Goal: Transaction & Acquisition: Purchase product/service

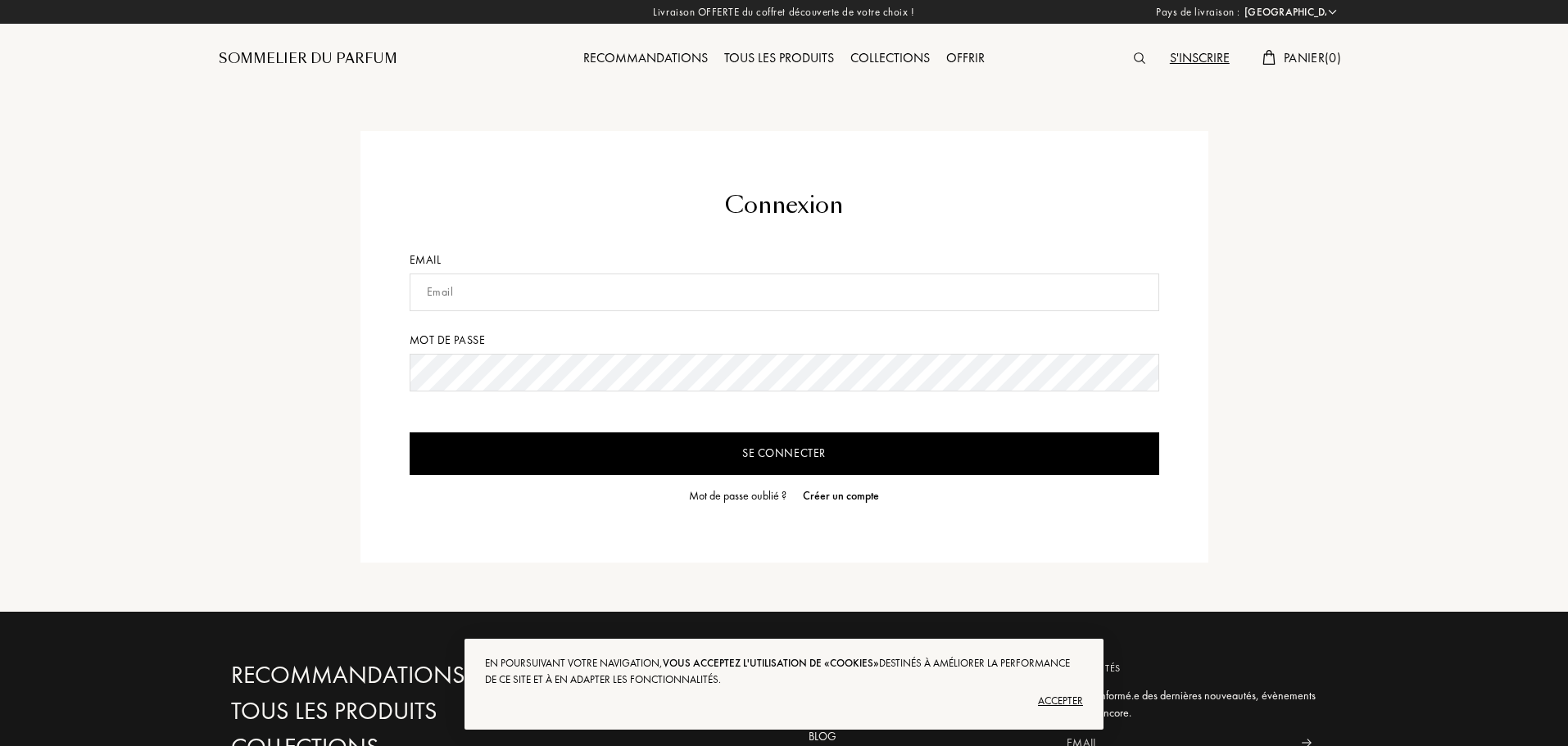
select select "FR"
click at [594, 280] on input "text" at bounding box center [784, 292] width 749 height 37
type input "[EMAIL_ADDRESS][DOMAIN_NAME]"
click at [771, 446] on input "Se connecter" at bounding box center [784, 453] width 749 height 42
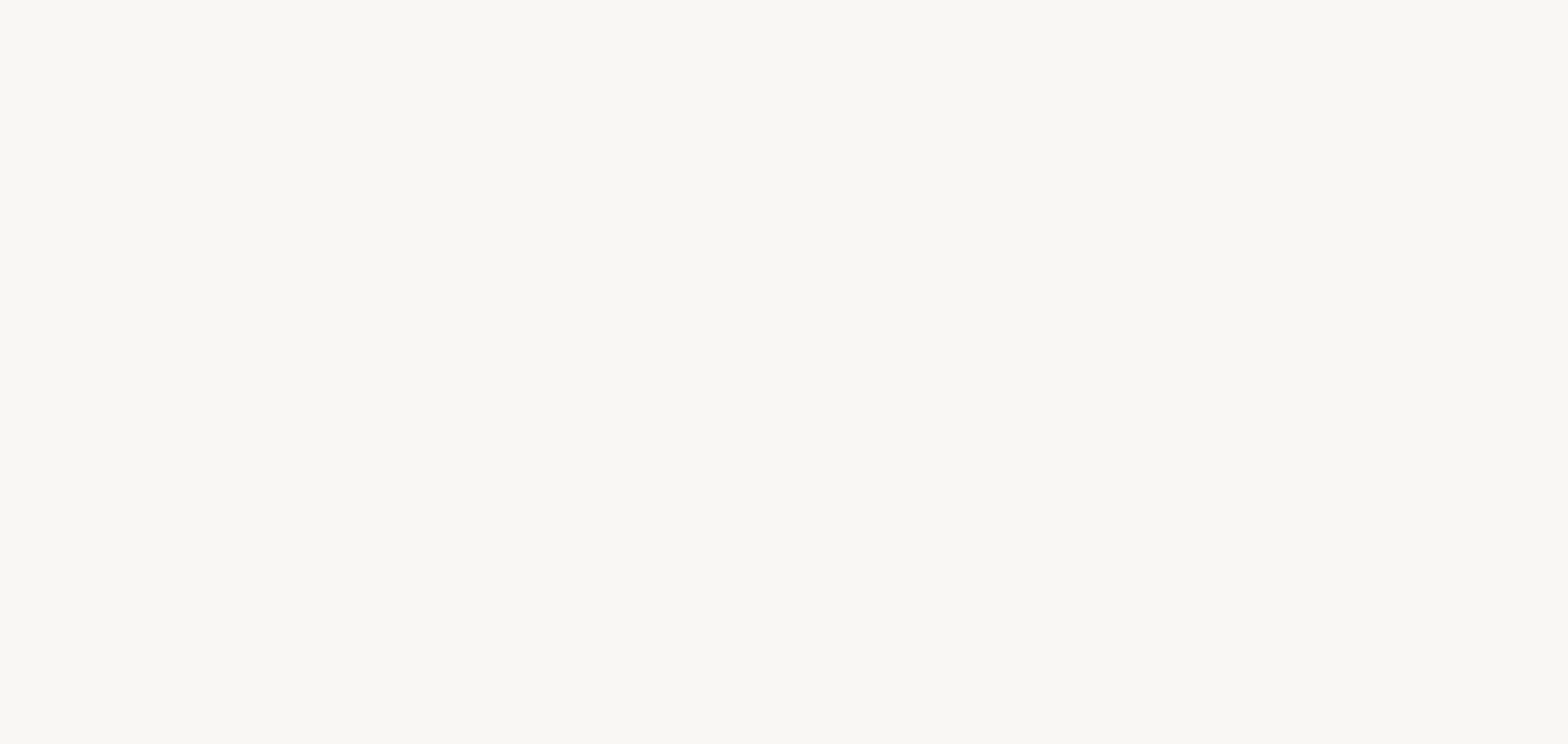
select select "FR"
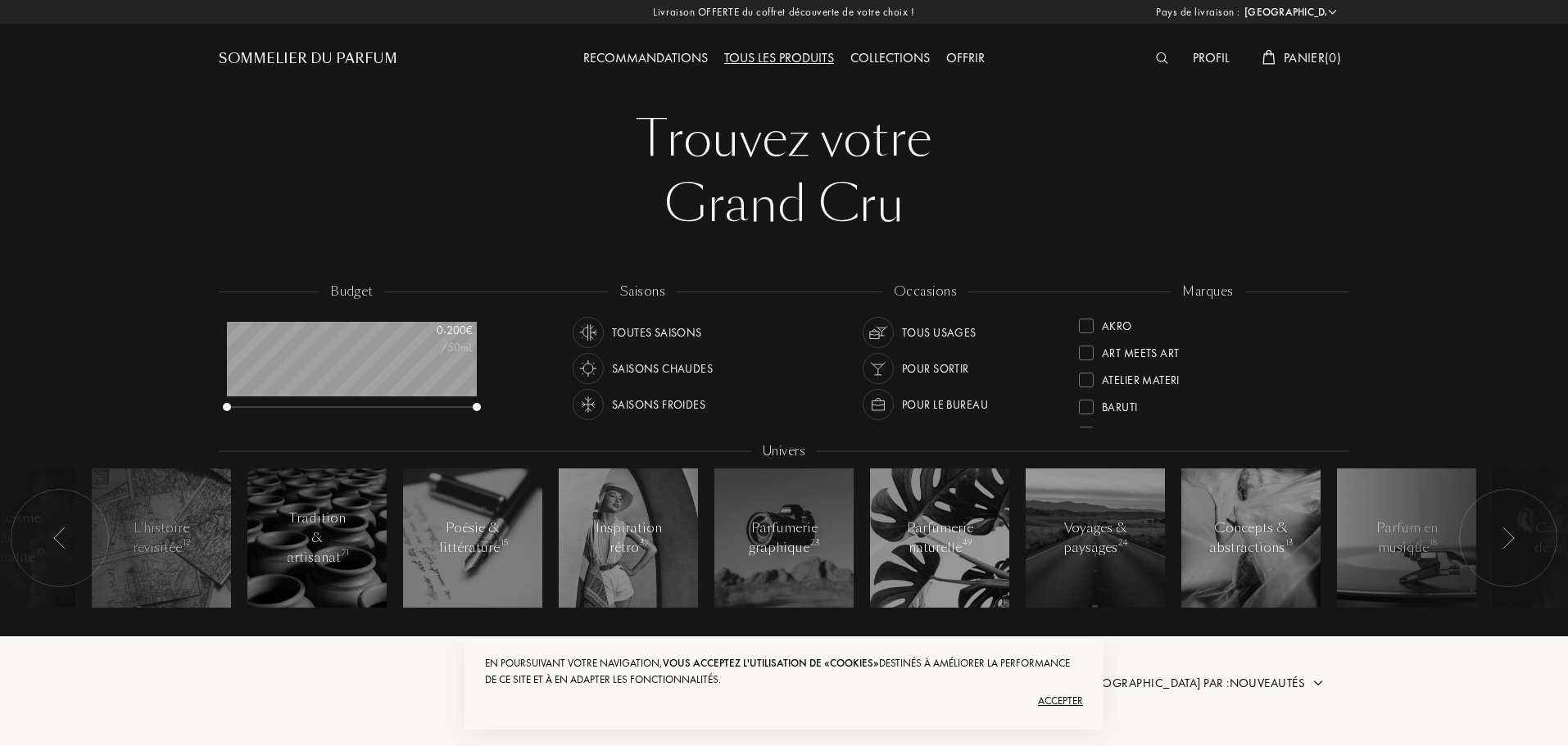
click at [1156, 51] on div at bounding box center [1166, 59] width 37 height 22
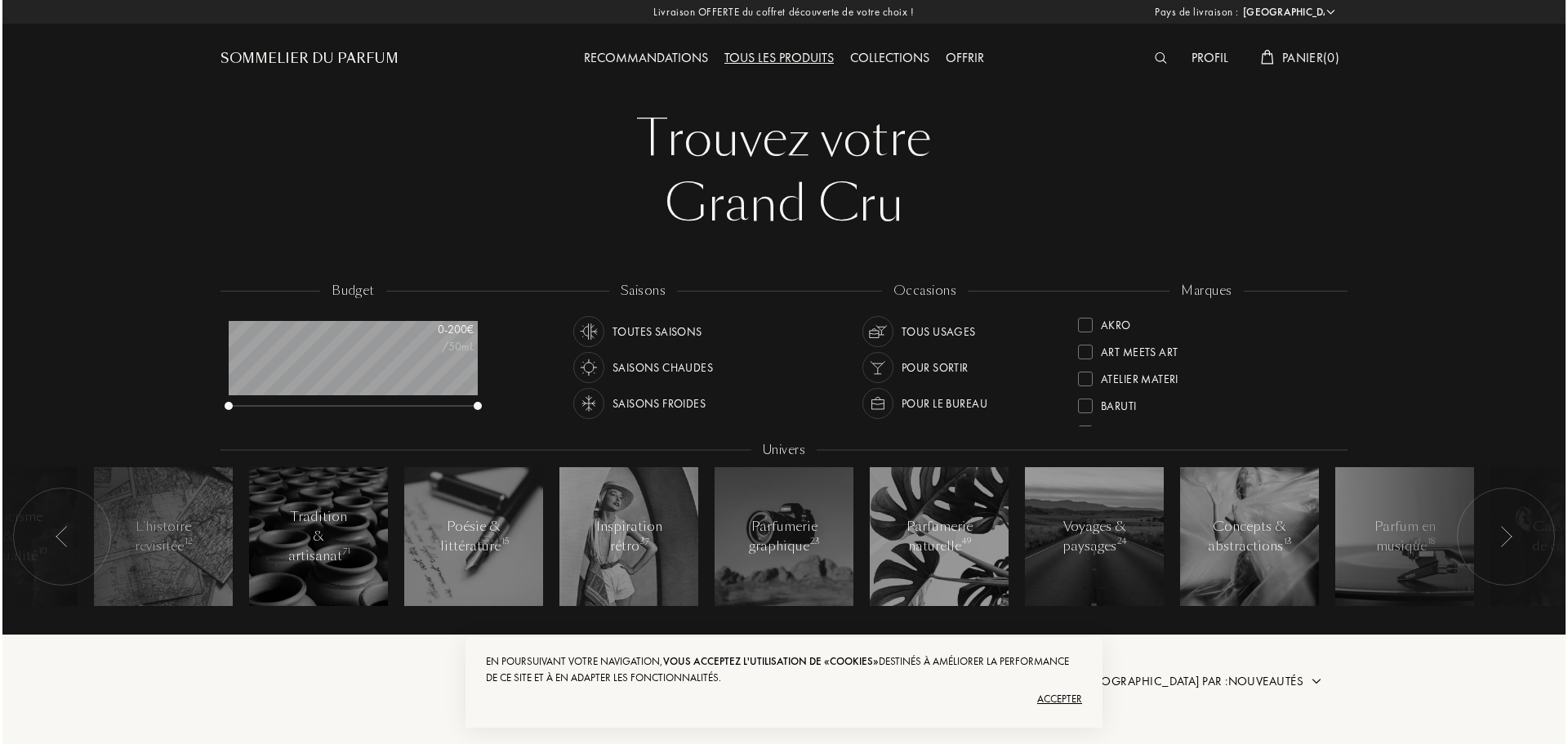
scroll to position [1, 0]
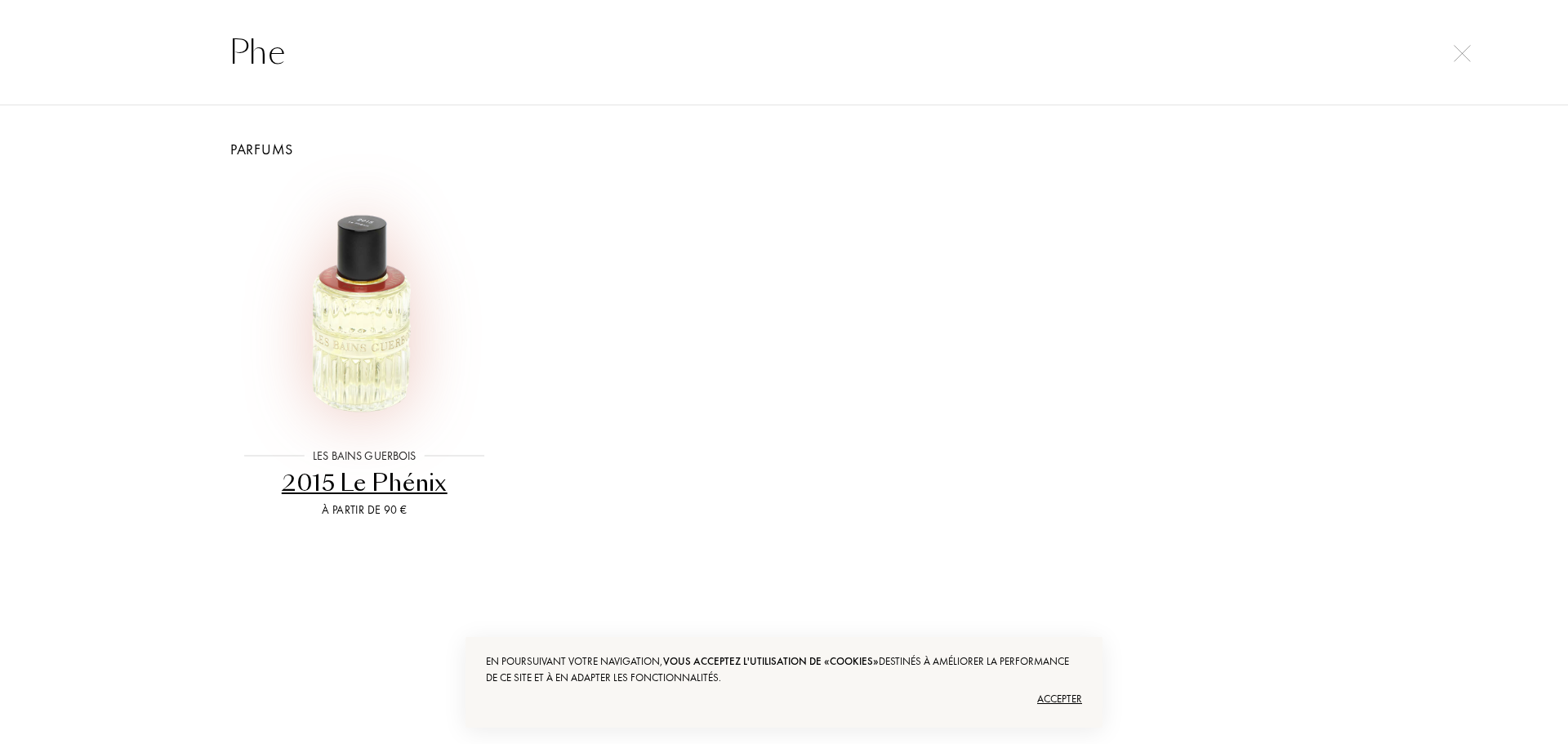
type input "Phe"
click at [334, 332] on img at bounding box center [364, 303] width 251 height 251
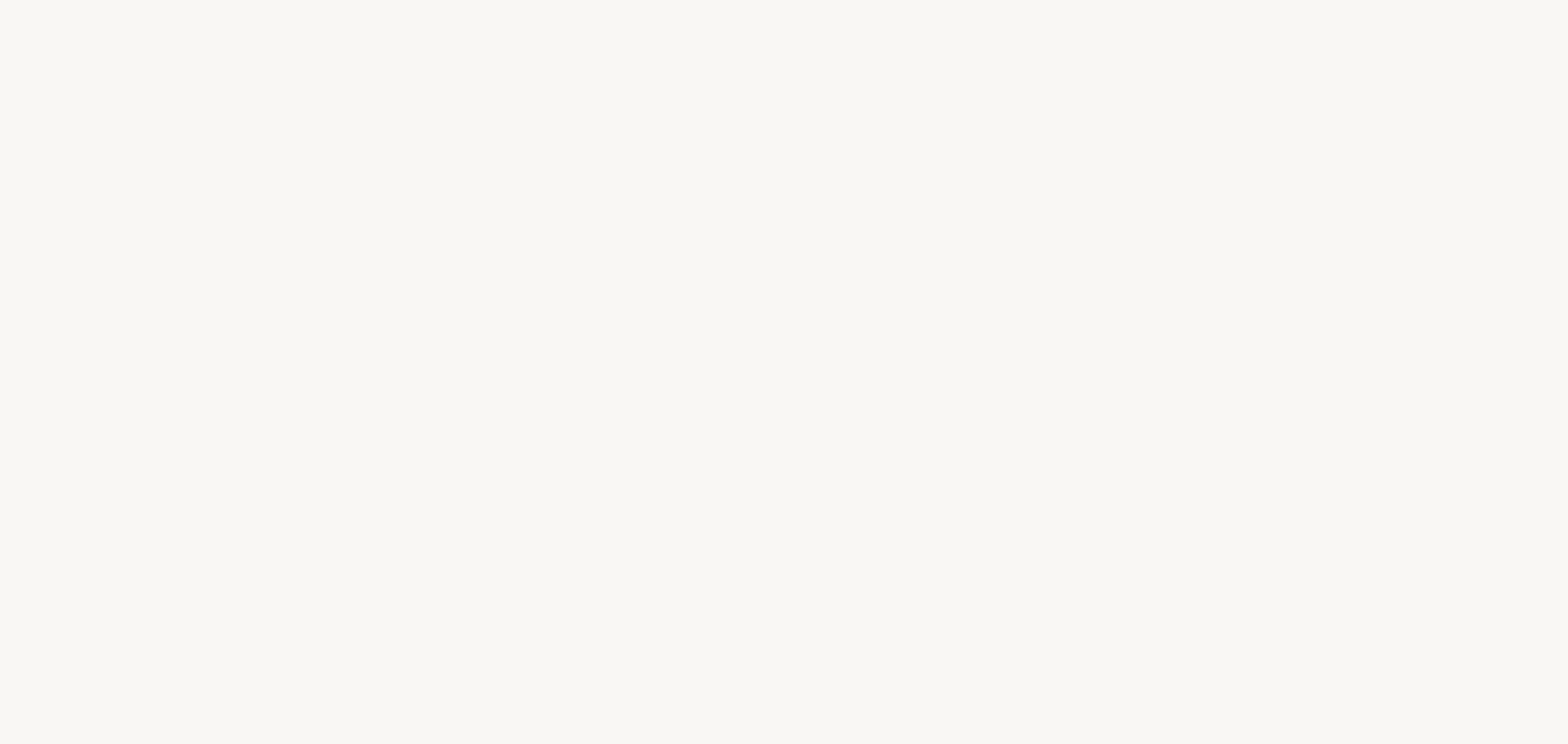
select select "FR"
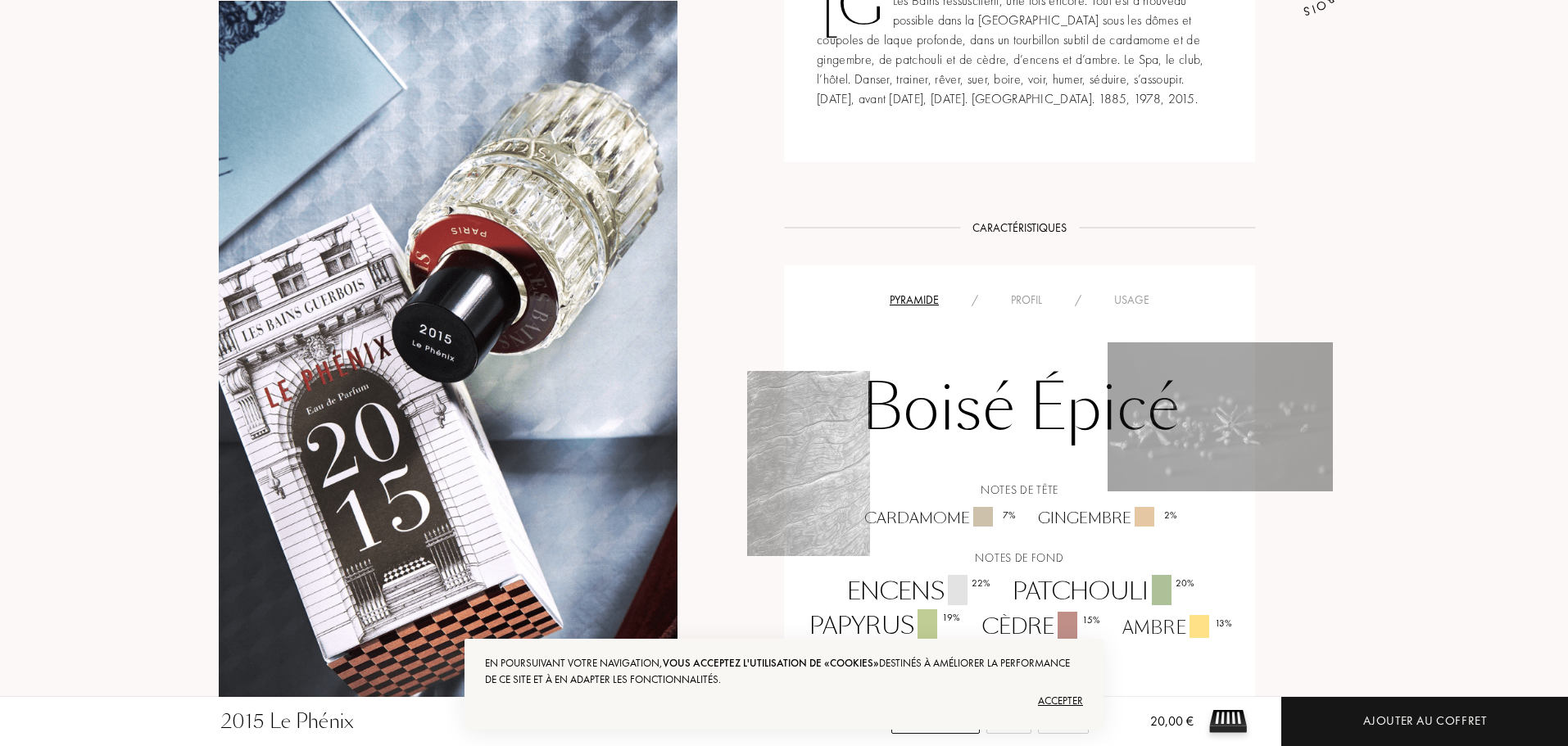
scroll to position [819, 0]
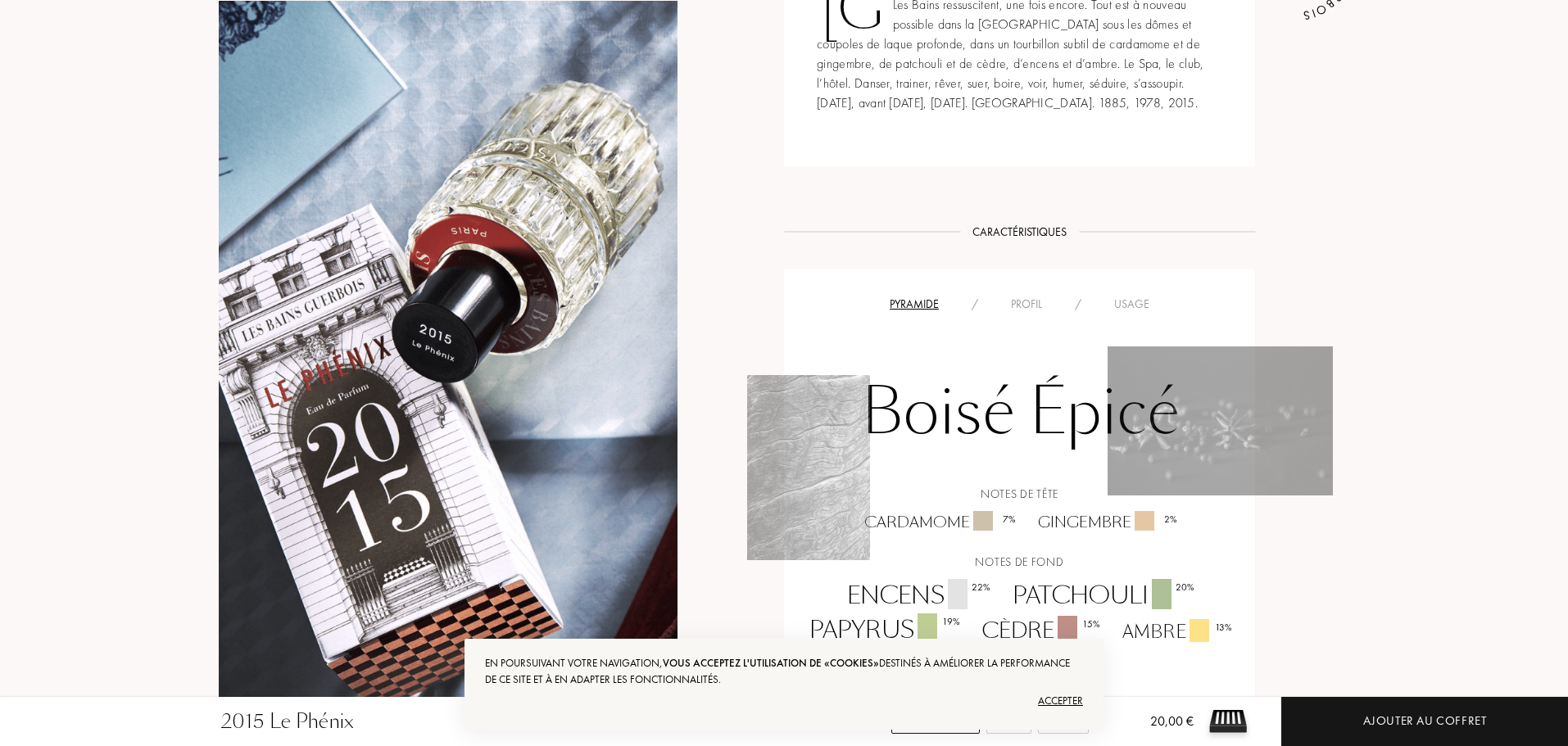
click at [1025, 307] on div "Profil" at bounding box center [1026, 305] width 64 height 18
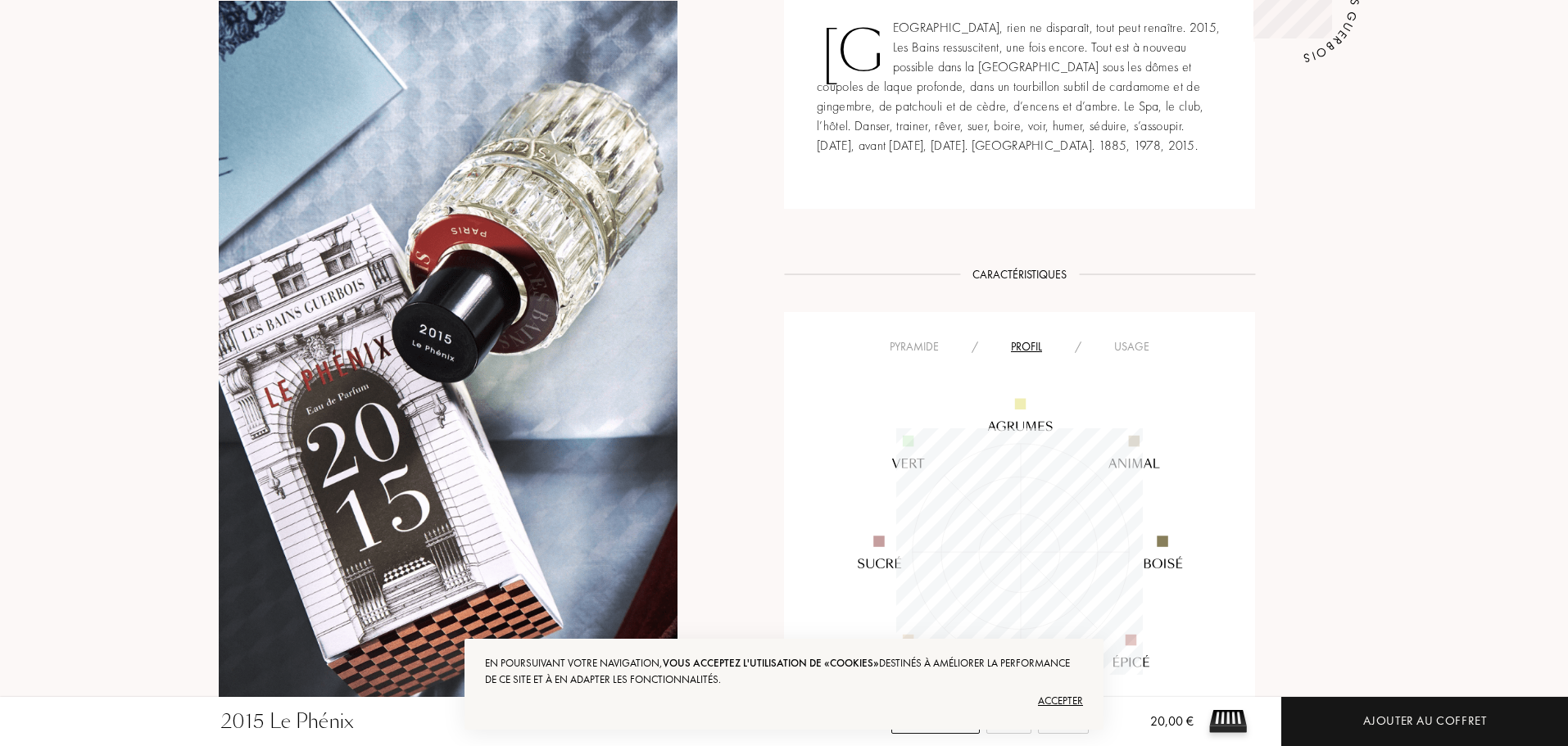
scroll to position [737, 0]
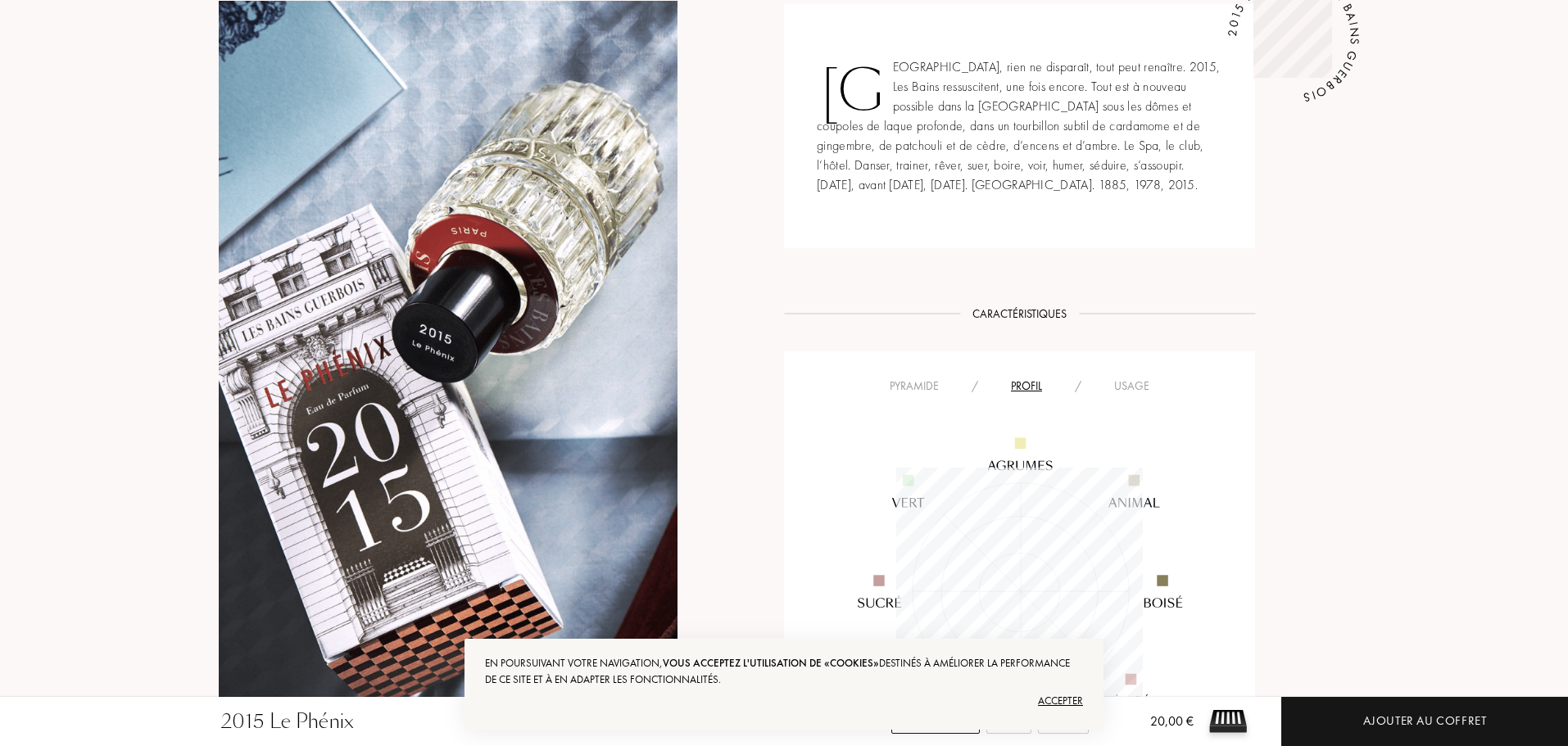
click at [1127, 380] on div "Usage" at bounding box center [1131, 386] width 68 height 18
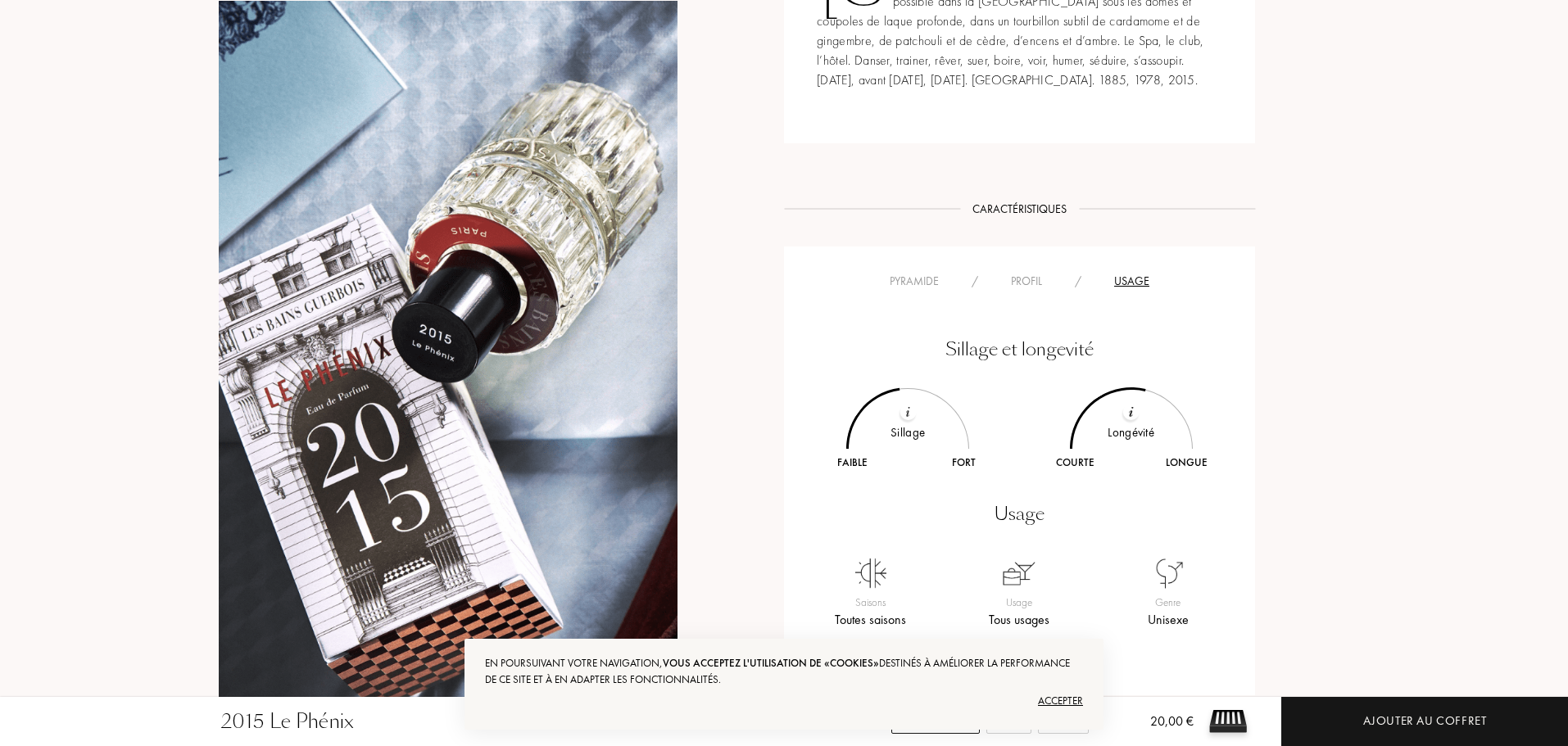
scroll to position [901, 0]
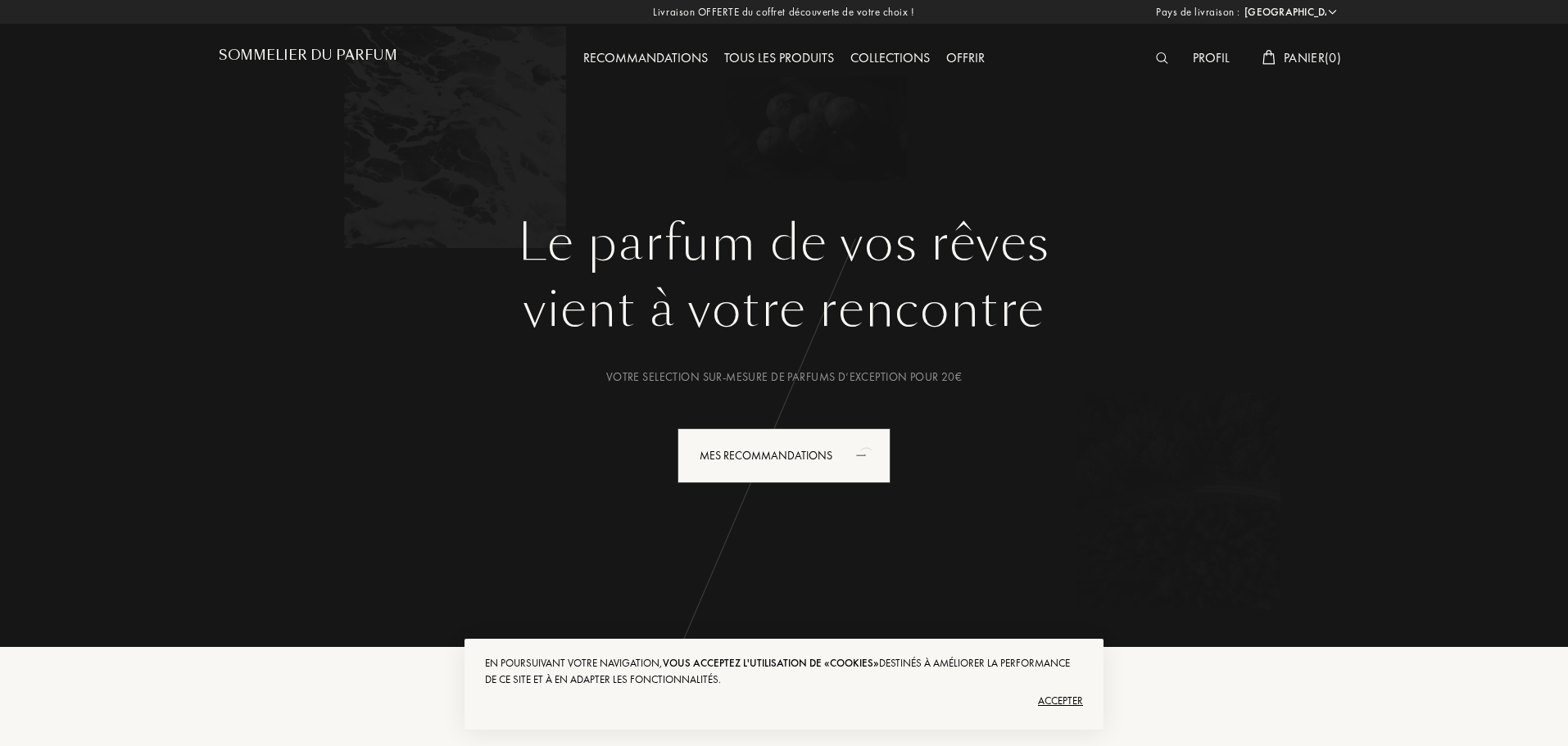
select select "FR"
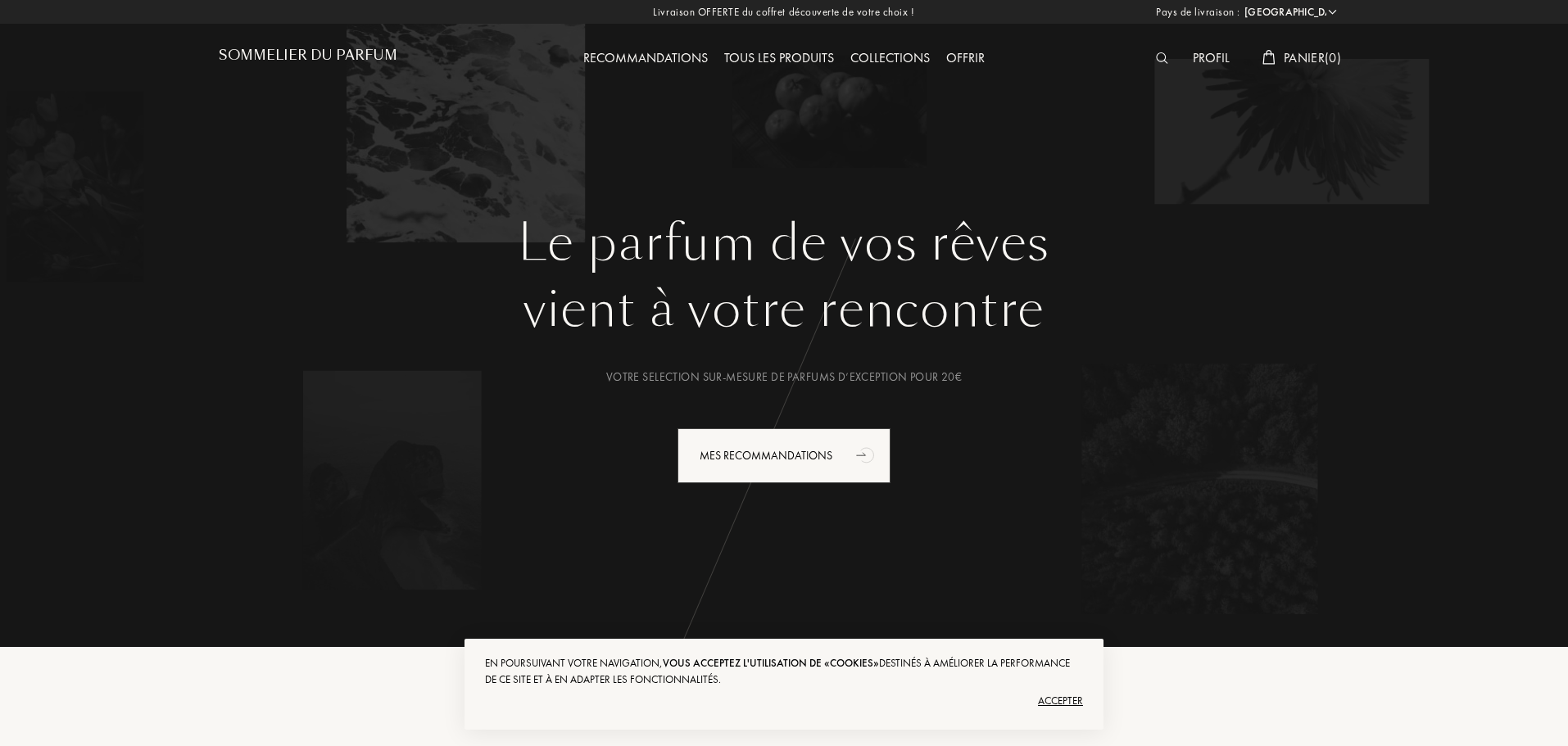
click at [1159, 57] on img at bounding box center [1161, 58] width 13 height 12
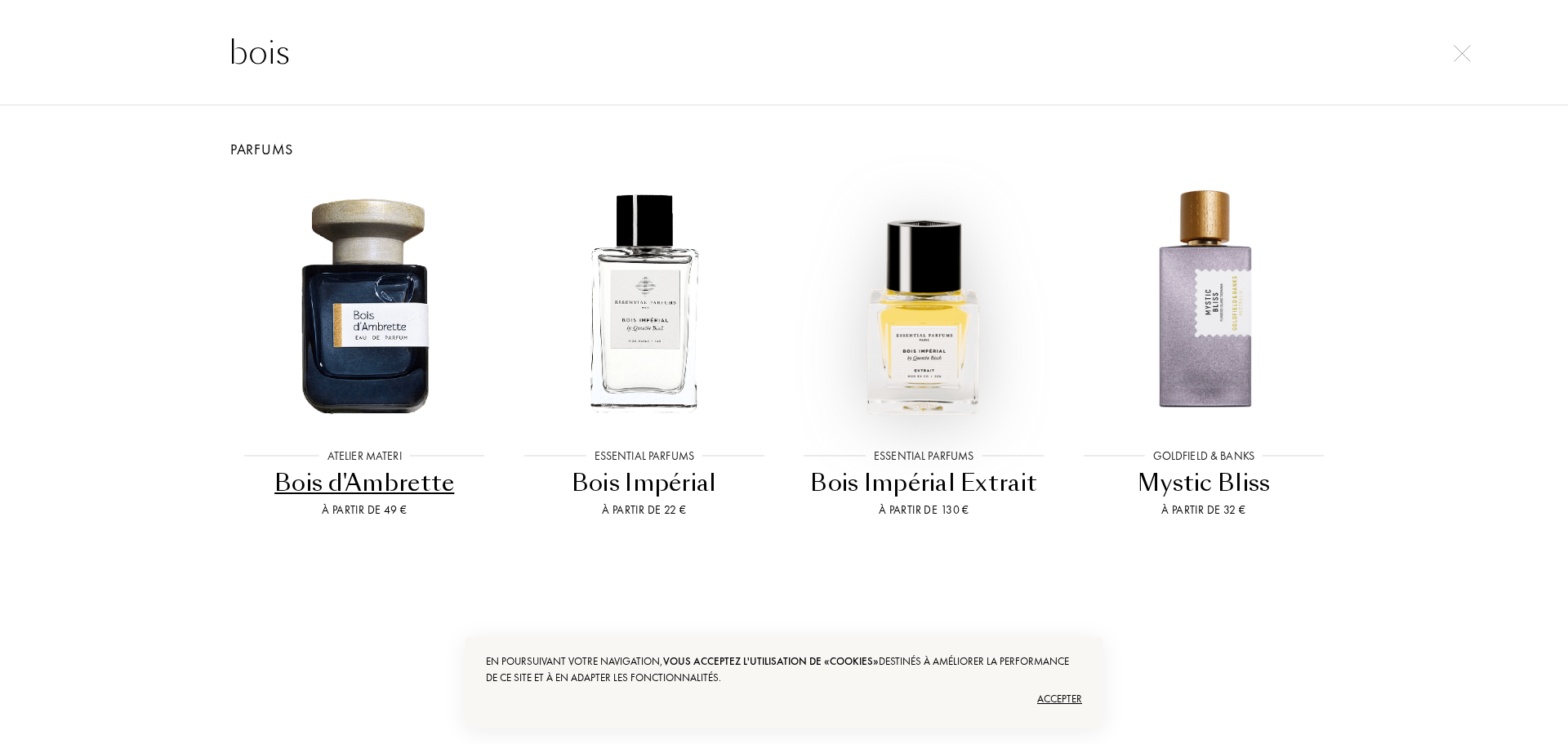
type input "bois"
click at [937, 400] on img at bounding box center [923, 303] width 251 height 251
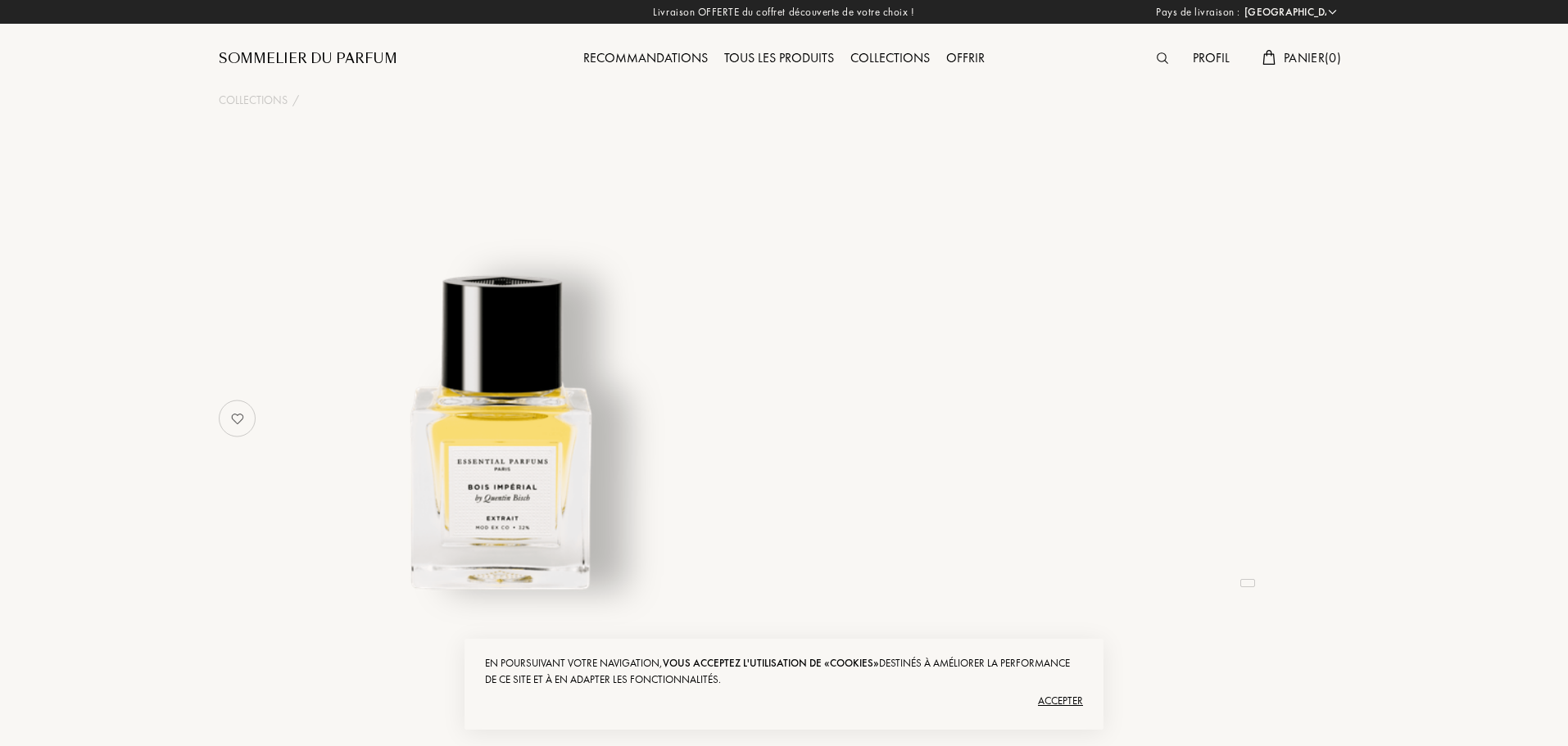
select select "FR"
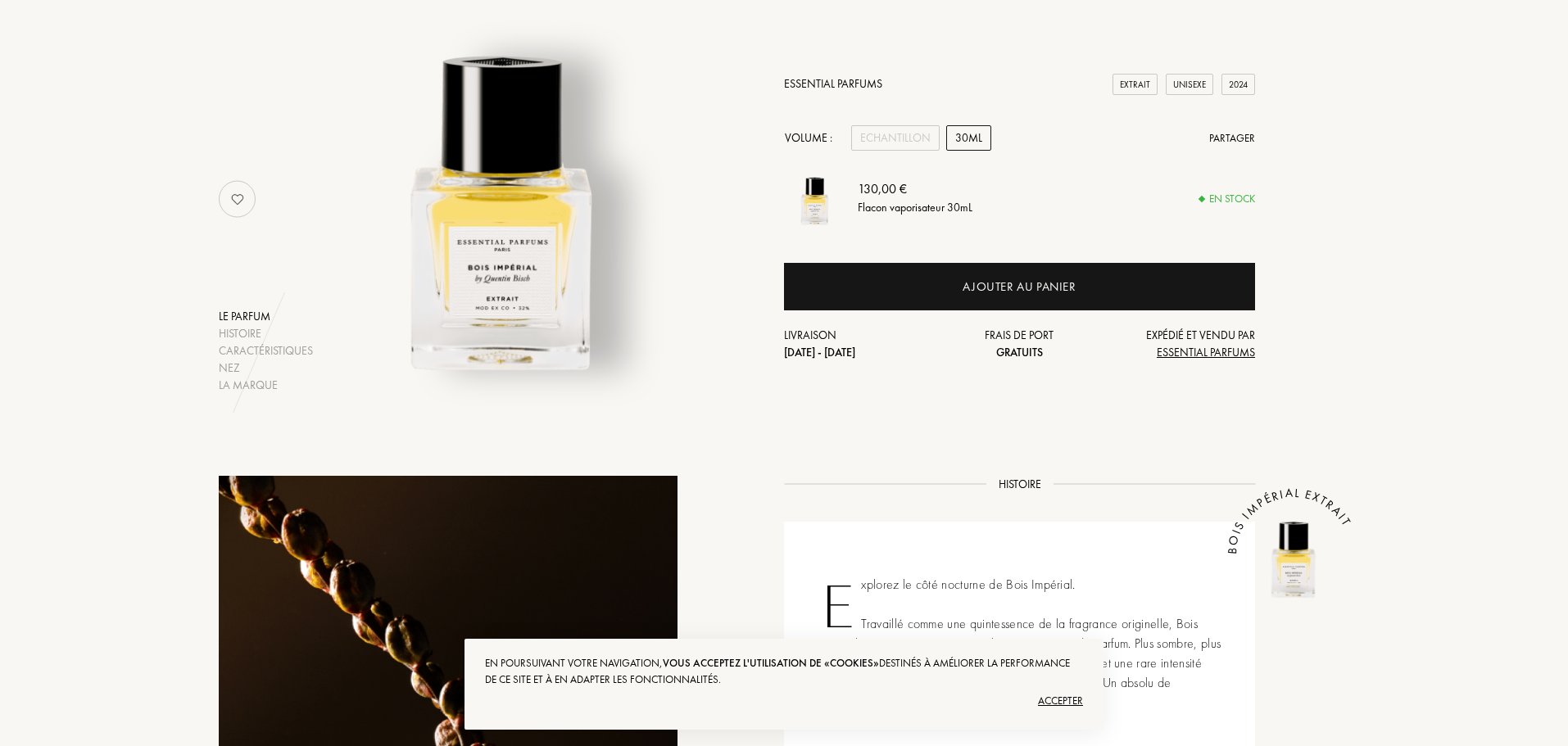
scroll to position [164, 0]
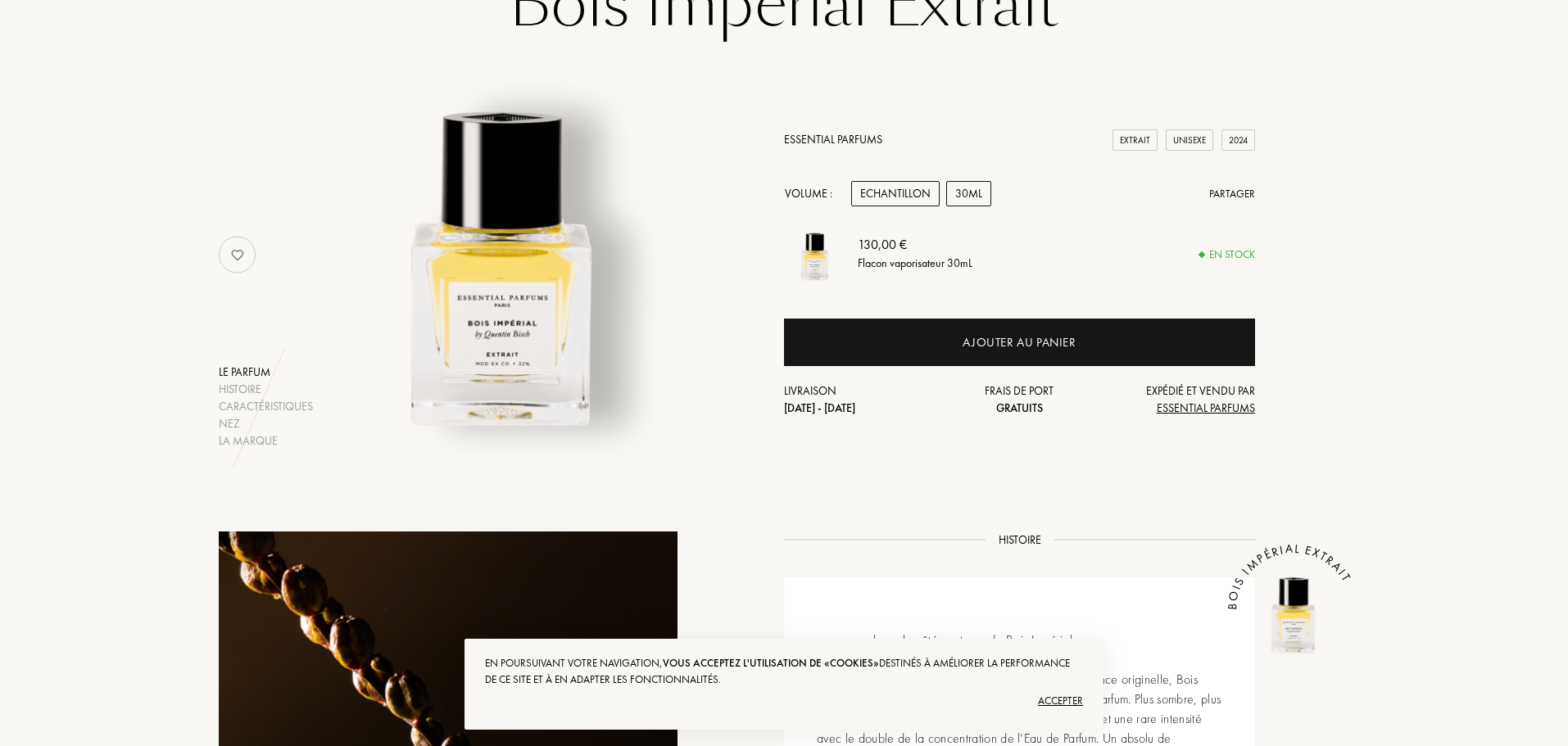
click at [903, 201] on div "Echantillon" at bounding box center [895, 194] width 88 height 25
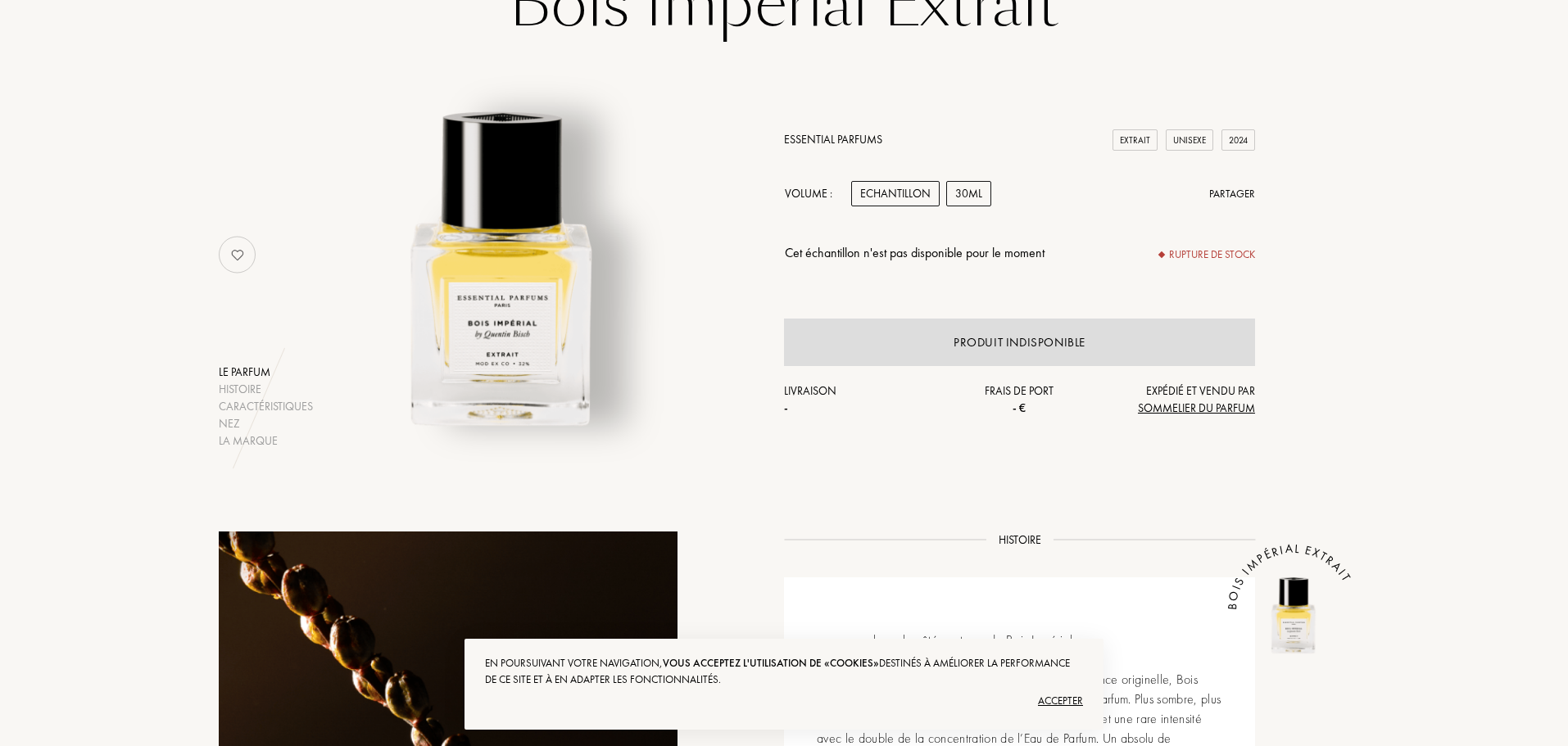
click at [959, 196] on div "30mL" at bounding box center [969, 194] width 45 height 25
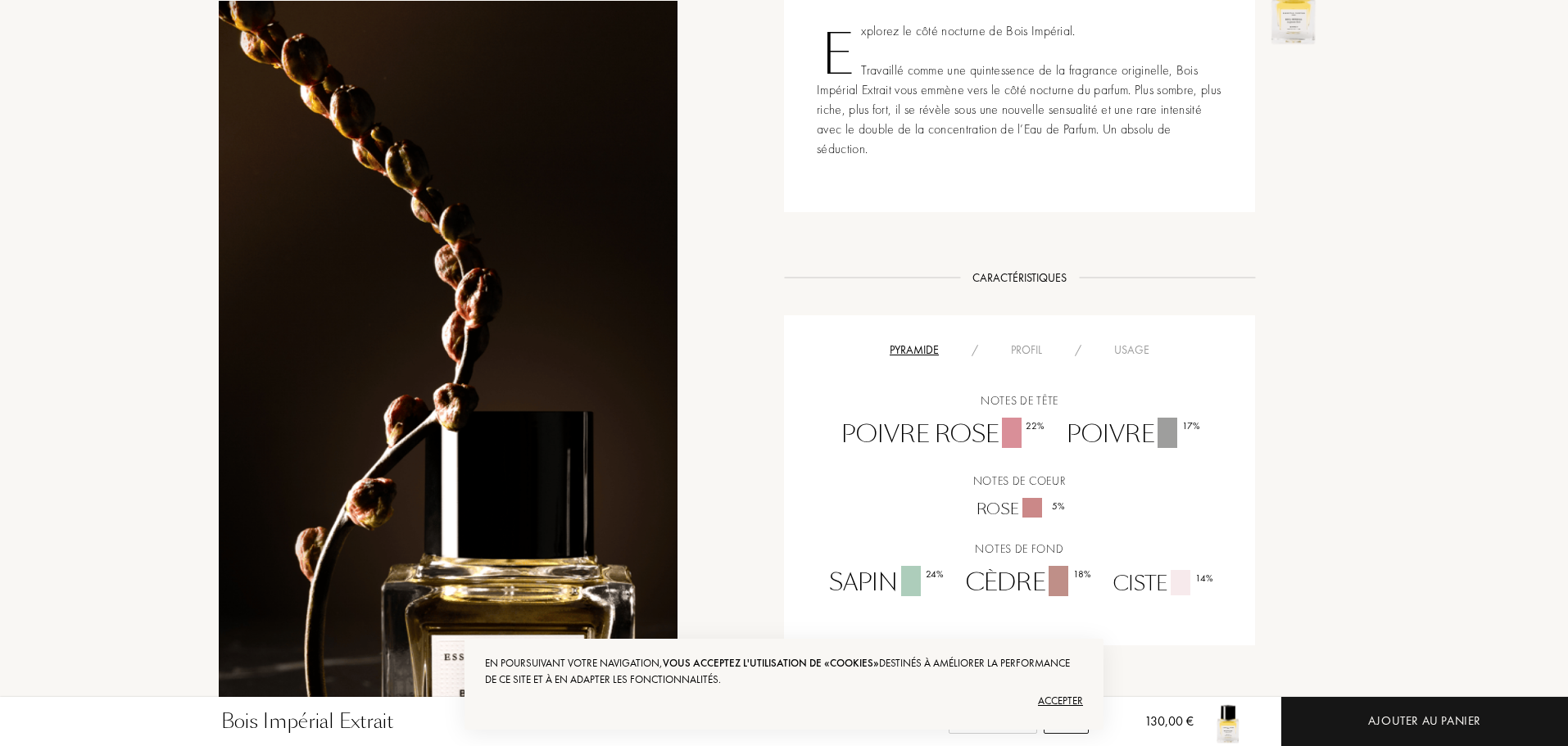
scroll to position [819, 0]
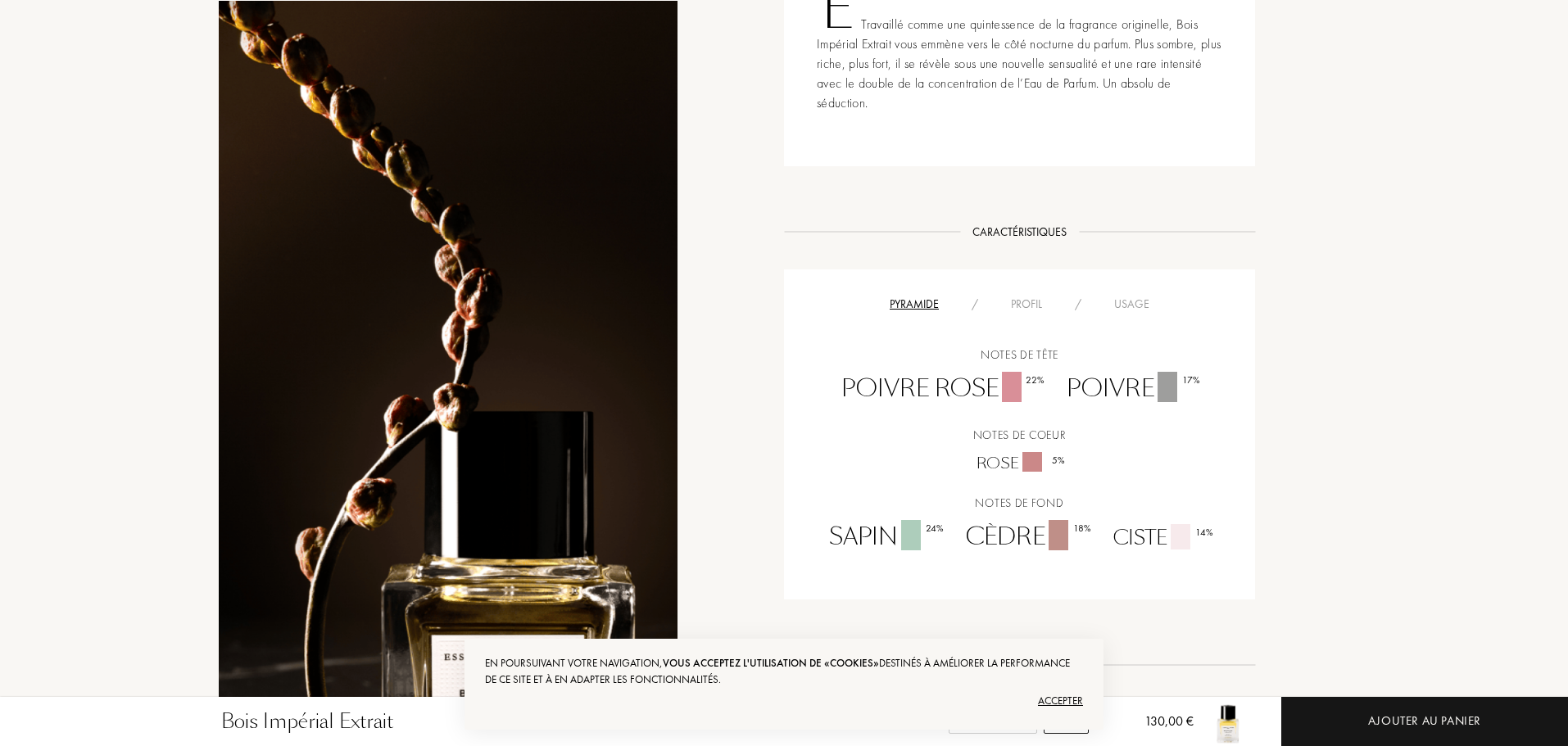
click at [1031, 312] on div "Profil" at bounding box center [1026, 305] width 64 height 18
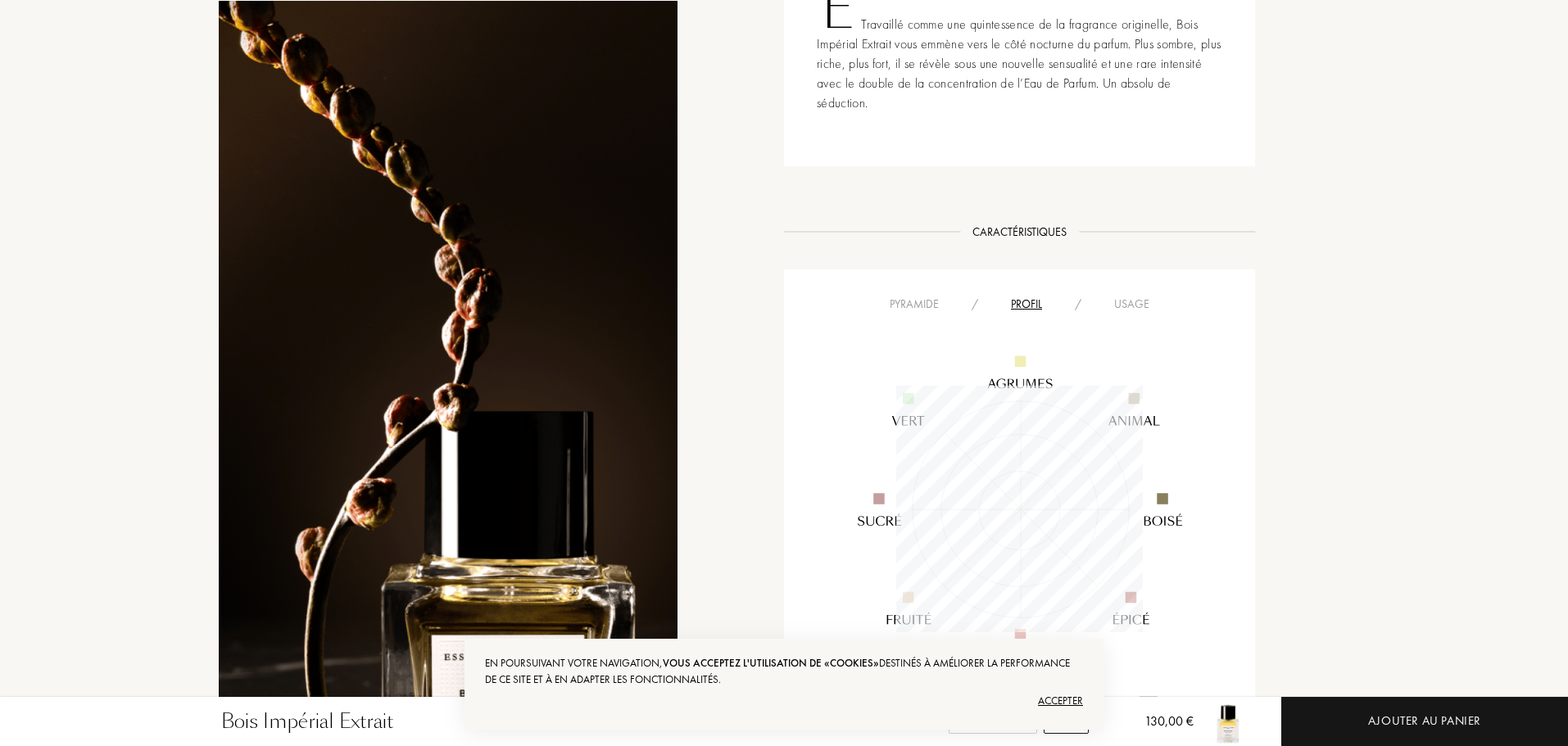
scroll to position [246, 246]
click at [1121, 308] on div "Usage" at bounding box center [1131, 305] width 68 height 18
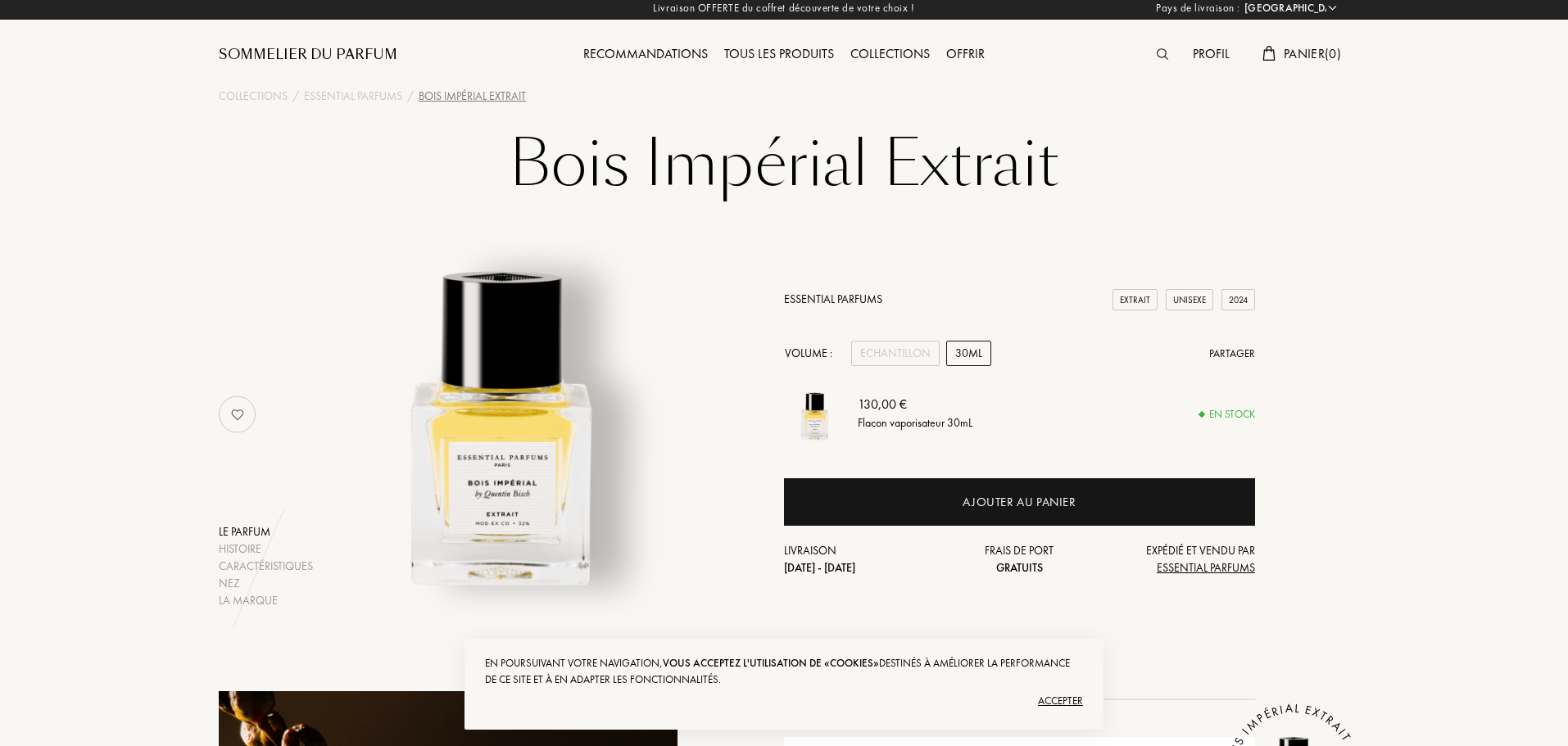
scroll to position [0, 0]
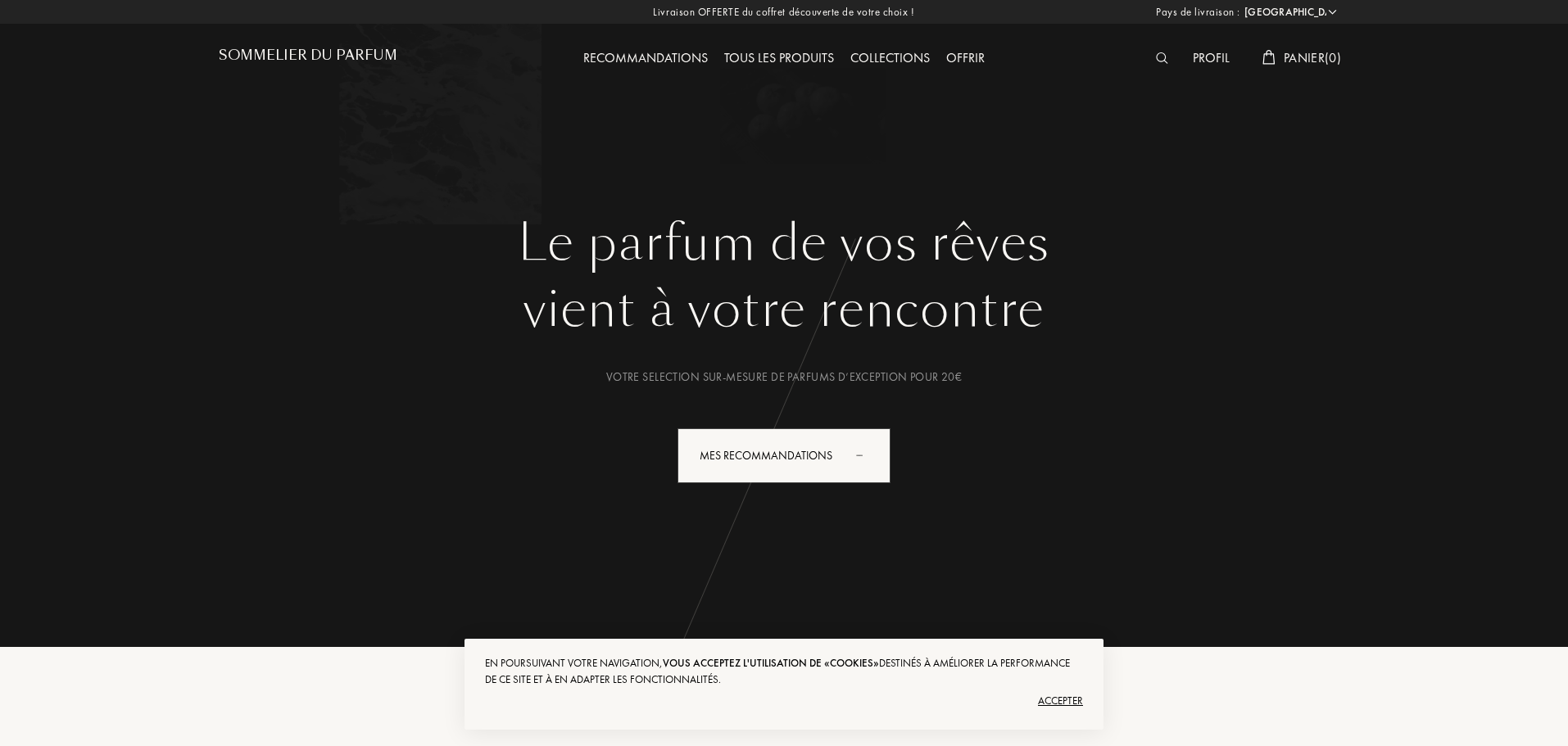
select select "FR"
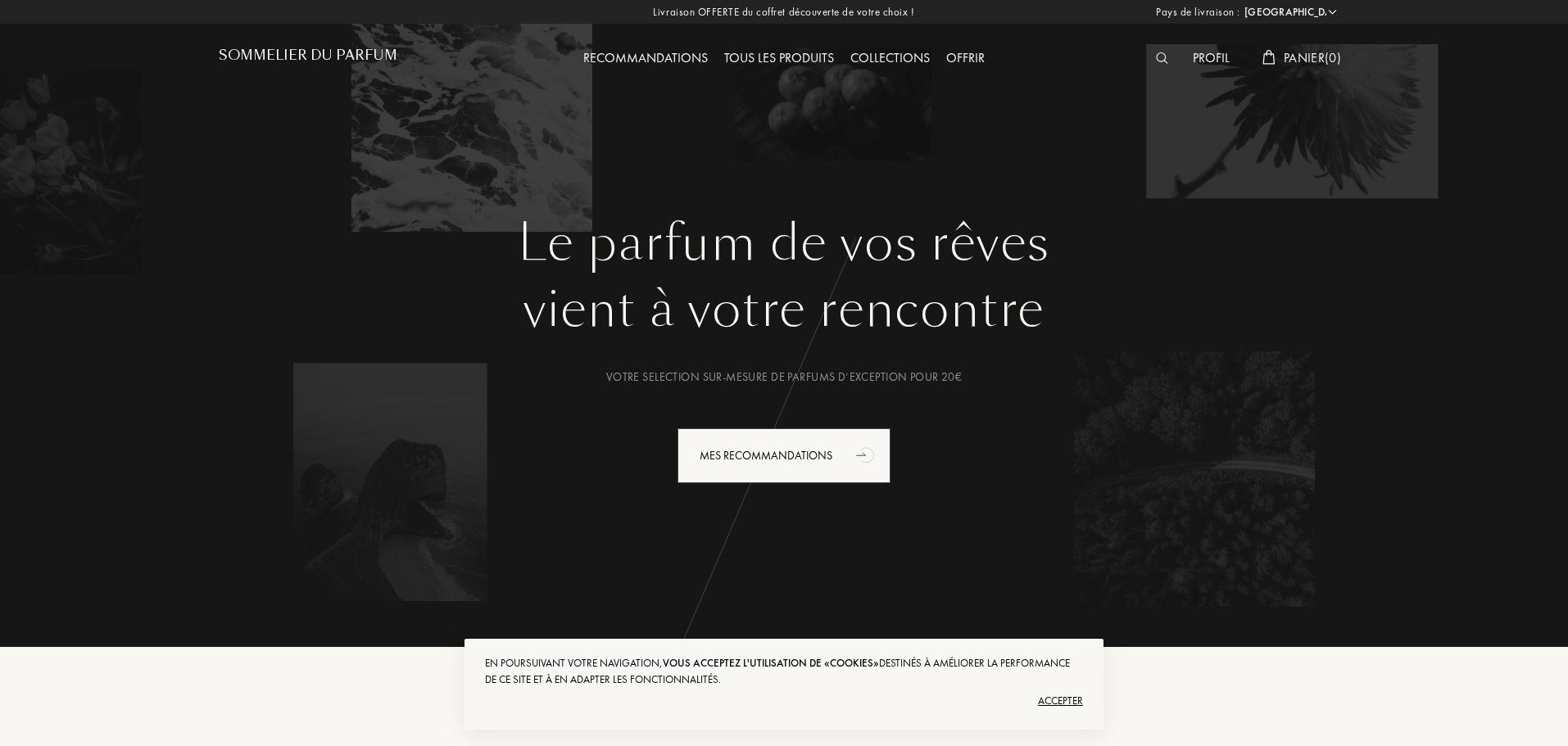
click at [1153, 53] on div at bounding box center [1166, 59] width 37 height 22
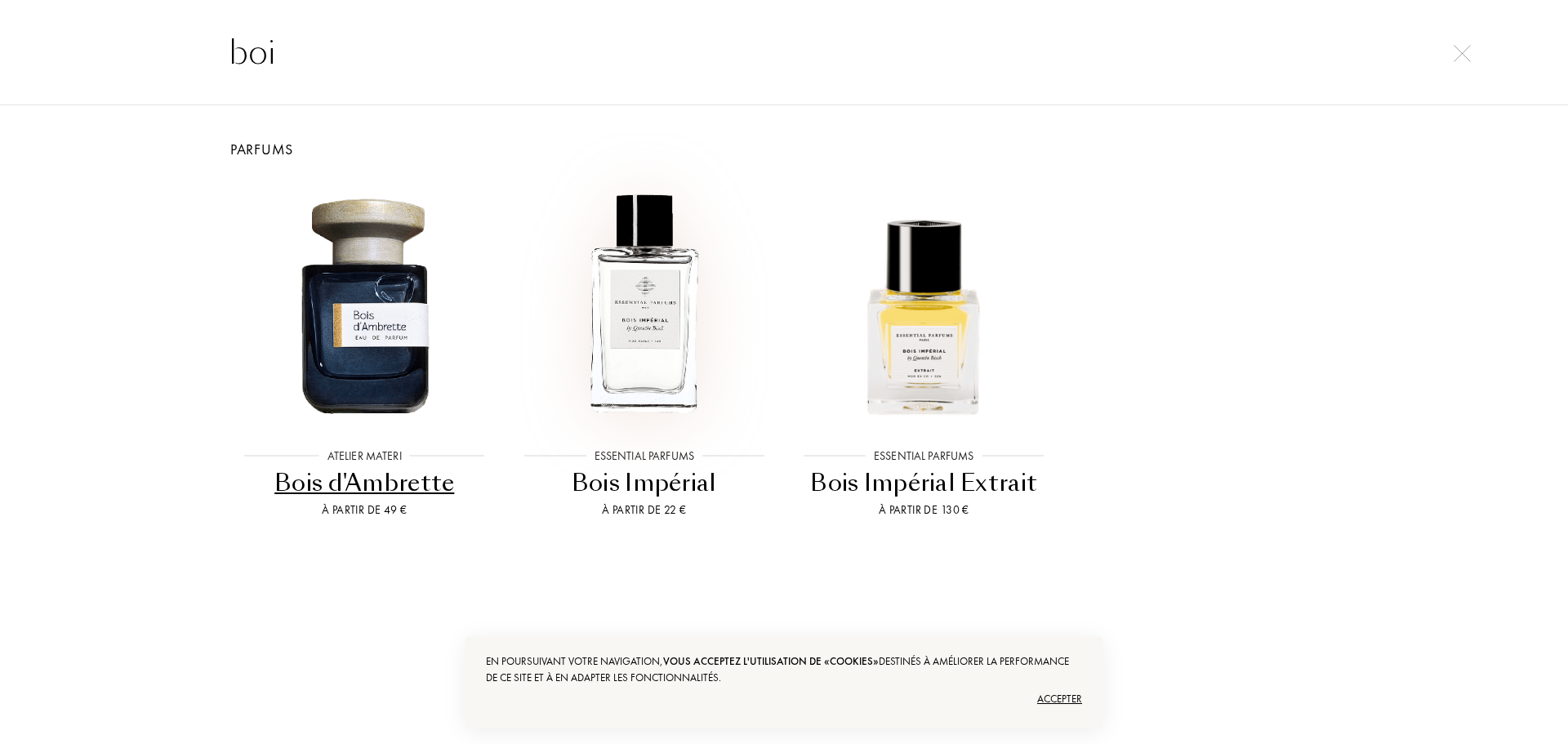
type input "boi"
click at [617, 365] on img at bounding box center [643, 303] width 251 height 251
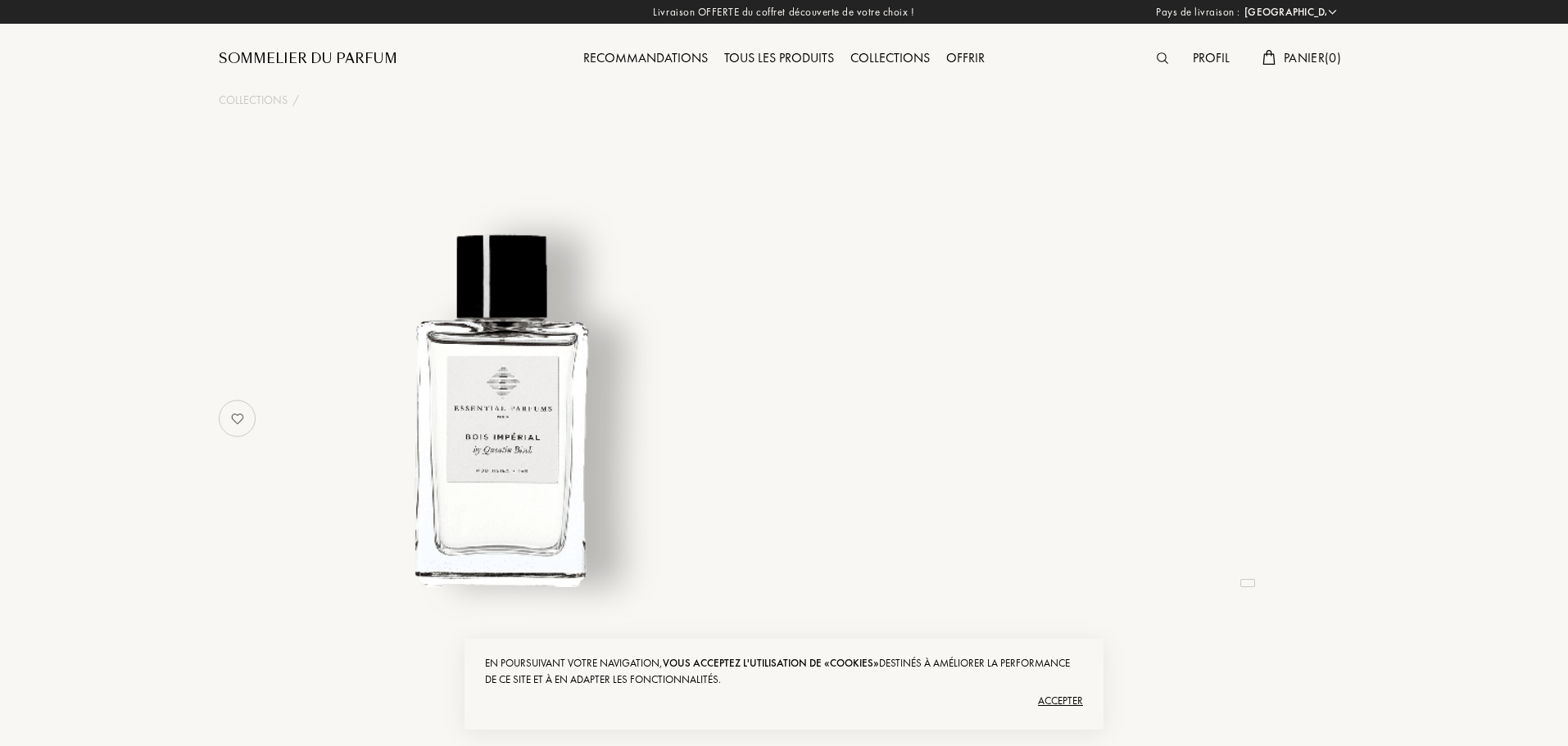
select select "FR"
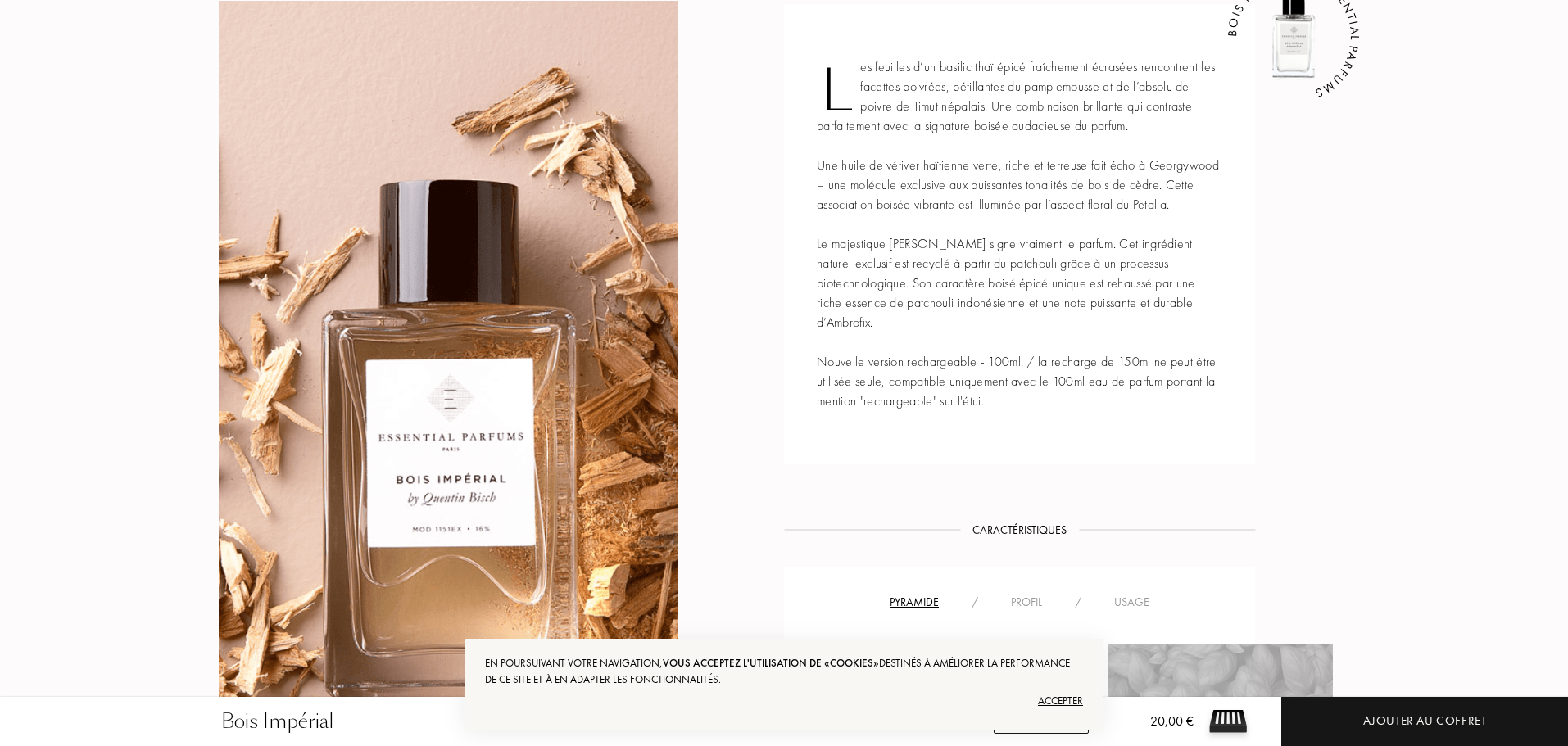
scroll to position [901, 0]
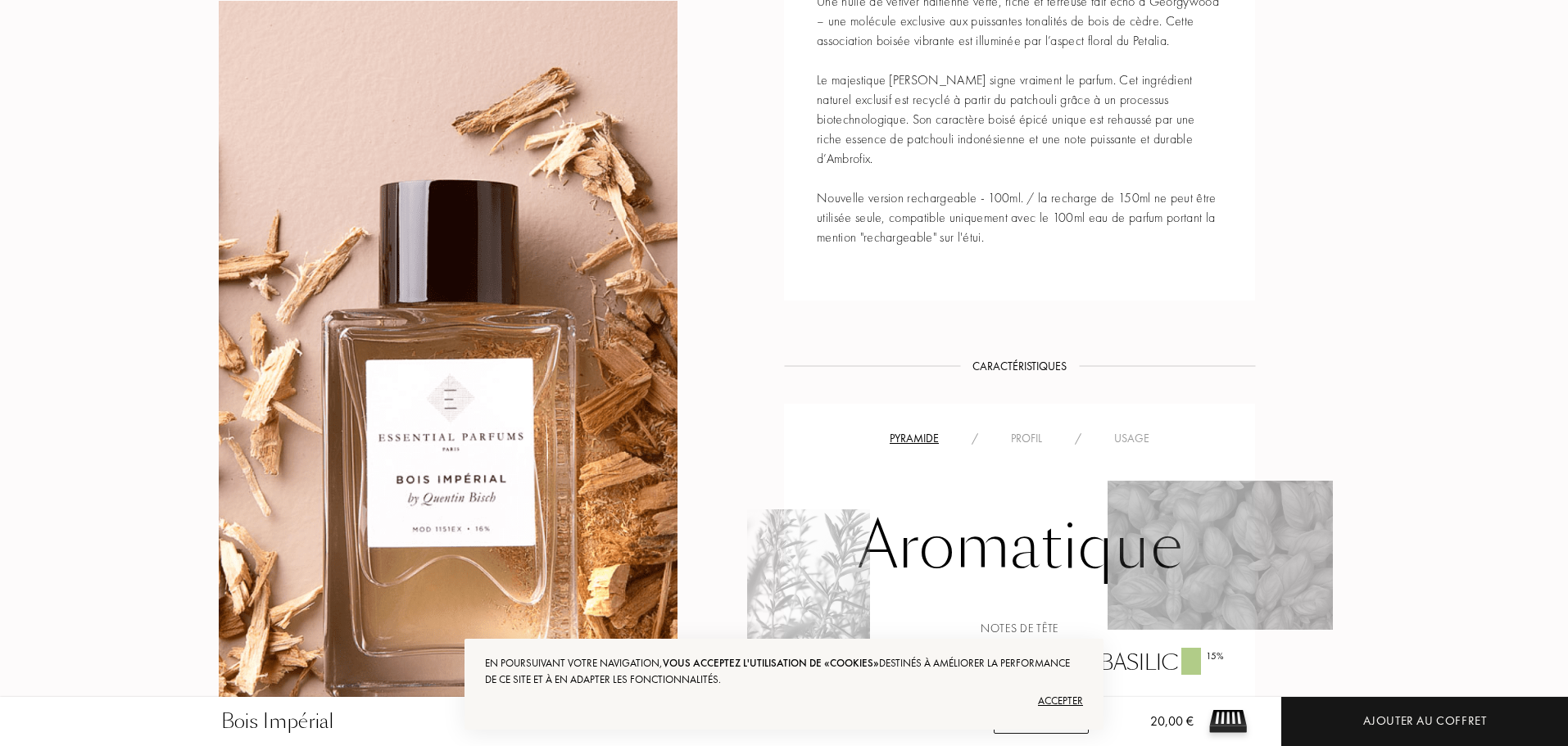
click at [1016, 444] on div "Profil" at bounding box center [1026, 438] width 64 height 18
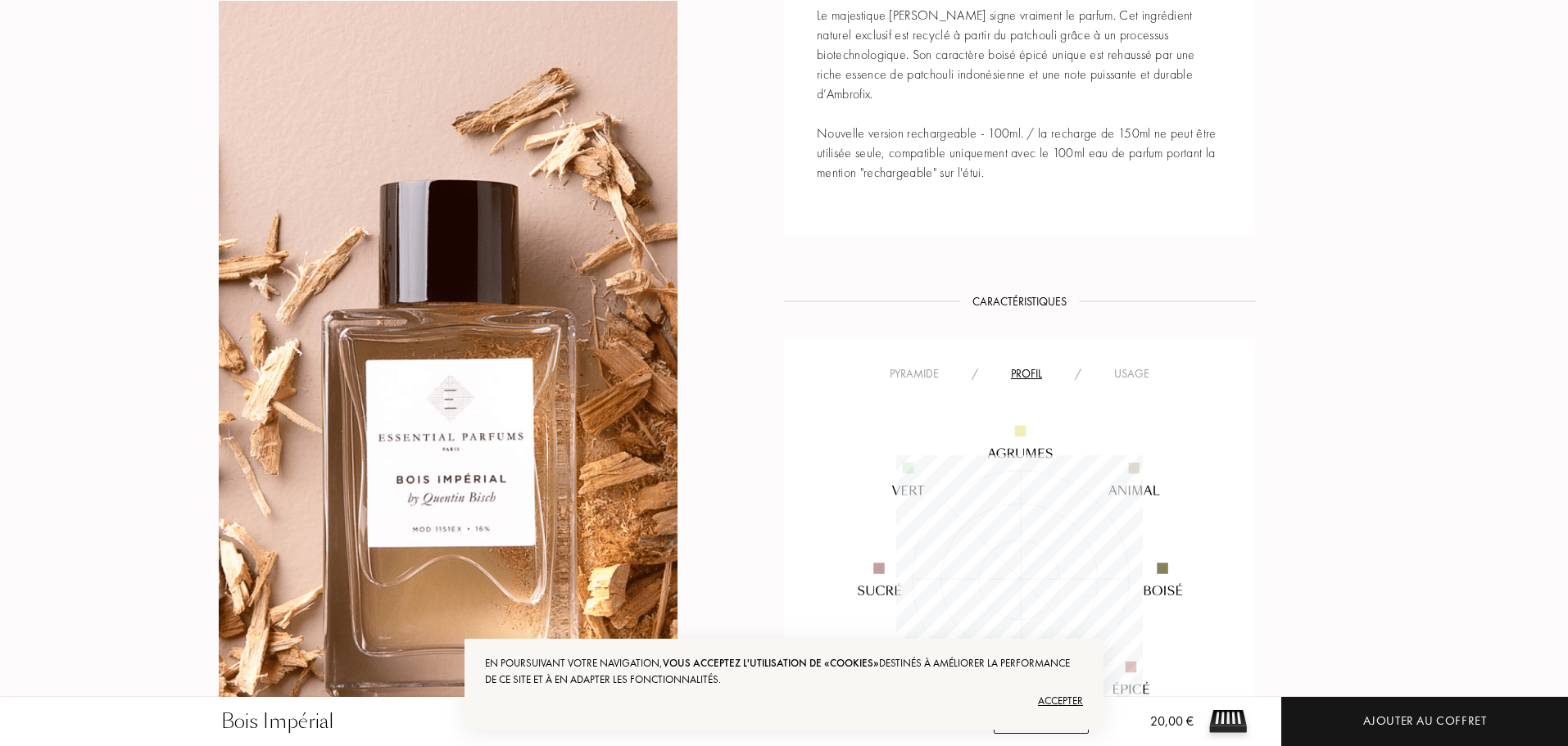
scroll to position [1146, 0]
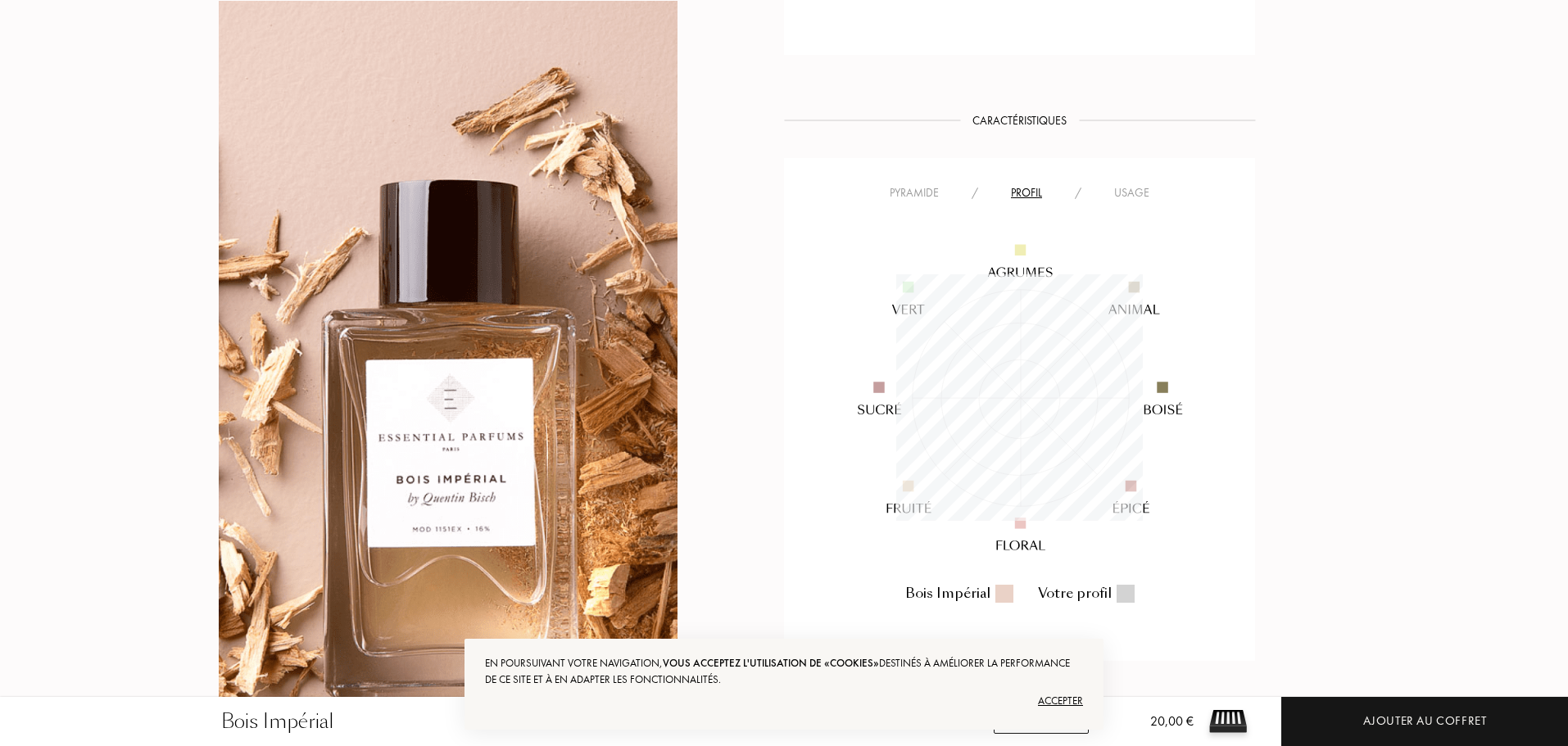
click at [1124, 195] on div "Usage" at bounding box center [1131, 193] width 68 height 18
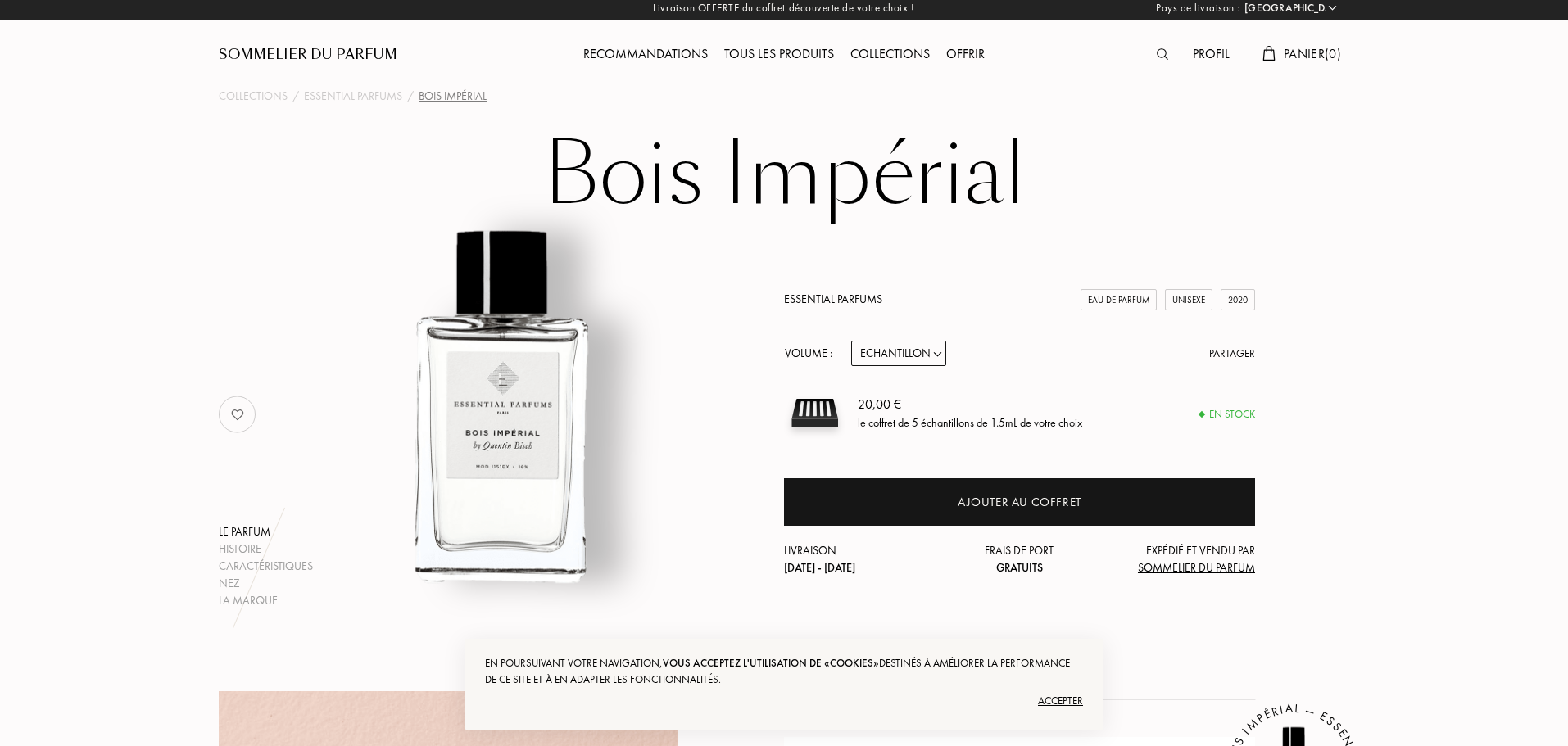
scroll to position [0, 0]
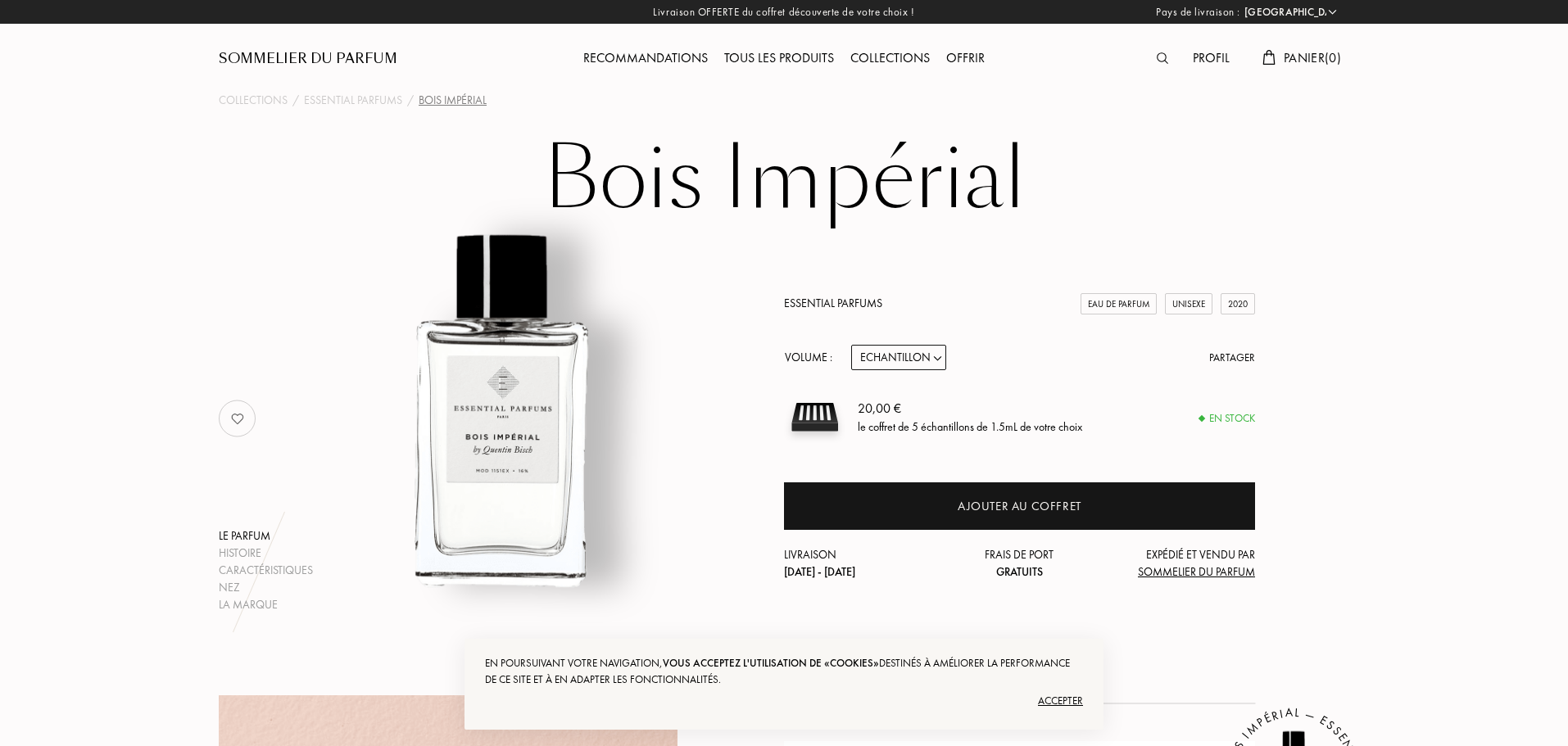
click at [1156, 56] on img at bounding box center [1162, 58] width 12 height 12
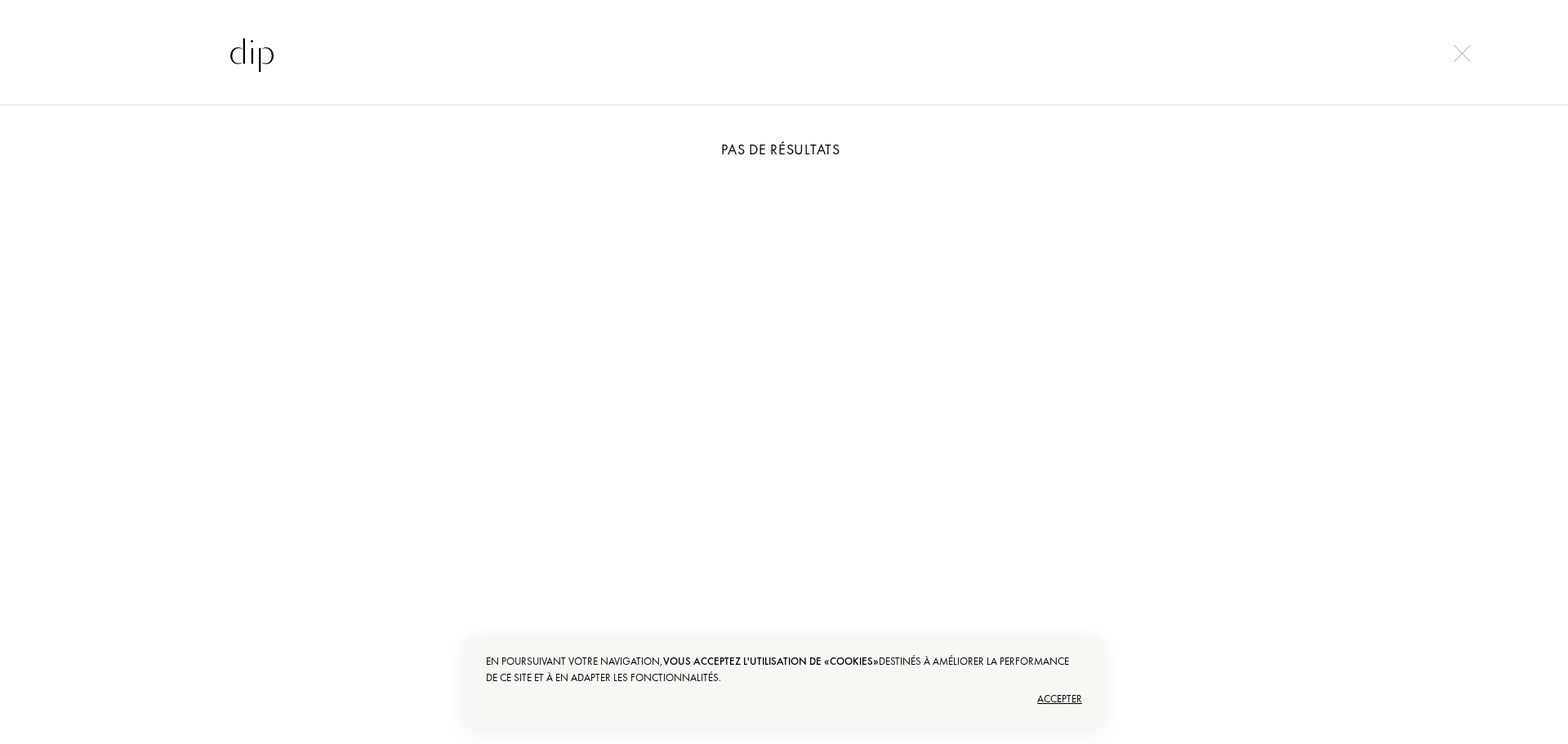
type input "dip"
click at [1469, 56] on img at bounding box center [1462, 54] width 18 height 18
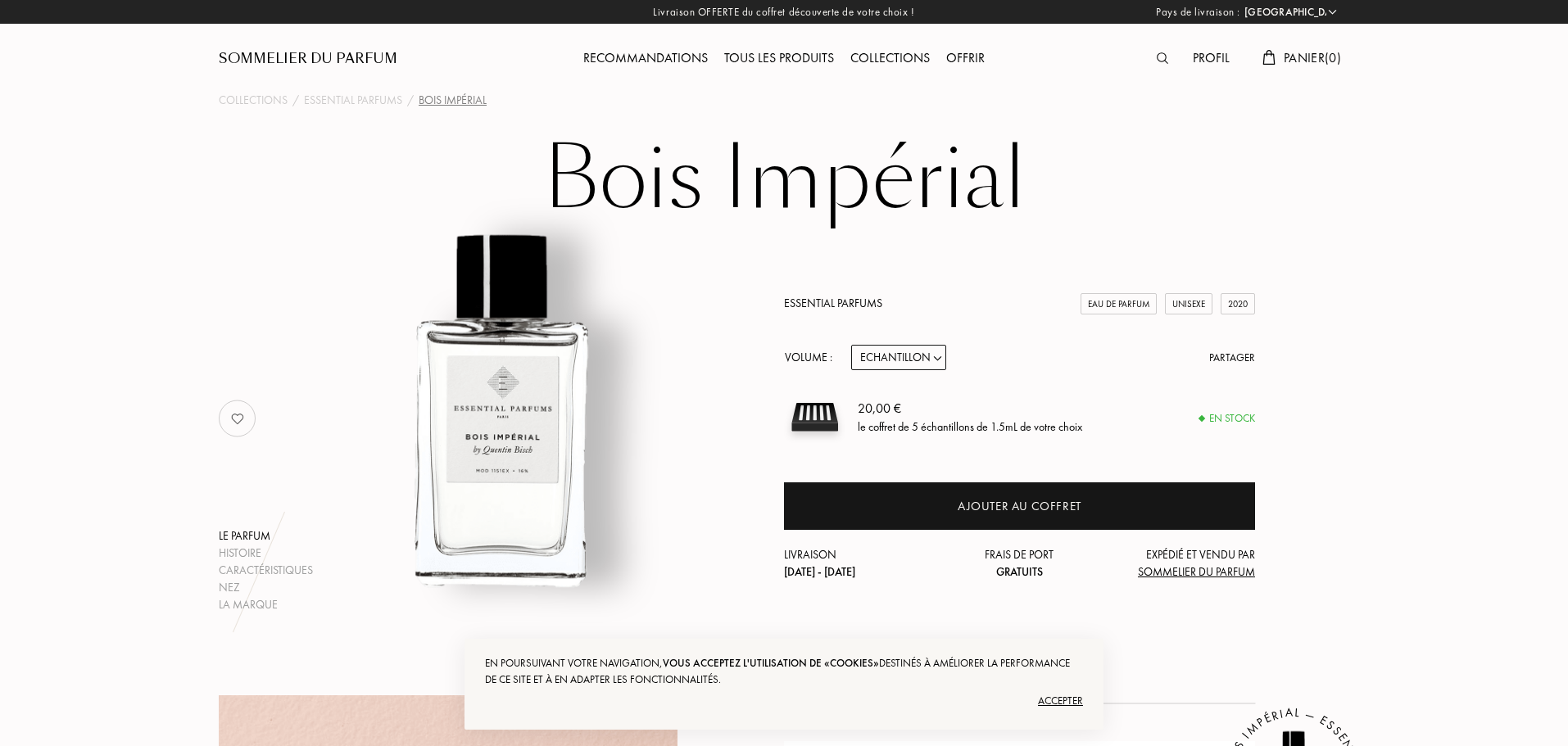
click at [932, 361] on select "Echantillon 10mL 100mL 150mL" at bounding box center [898, 358] width 95 height 25
select select "3"
click at [851, 345] on select "Echantillon 10mL 100mL 150mL" at bounding box center [898, 358] width 95 height 25
select select "3"
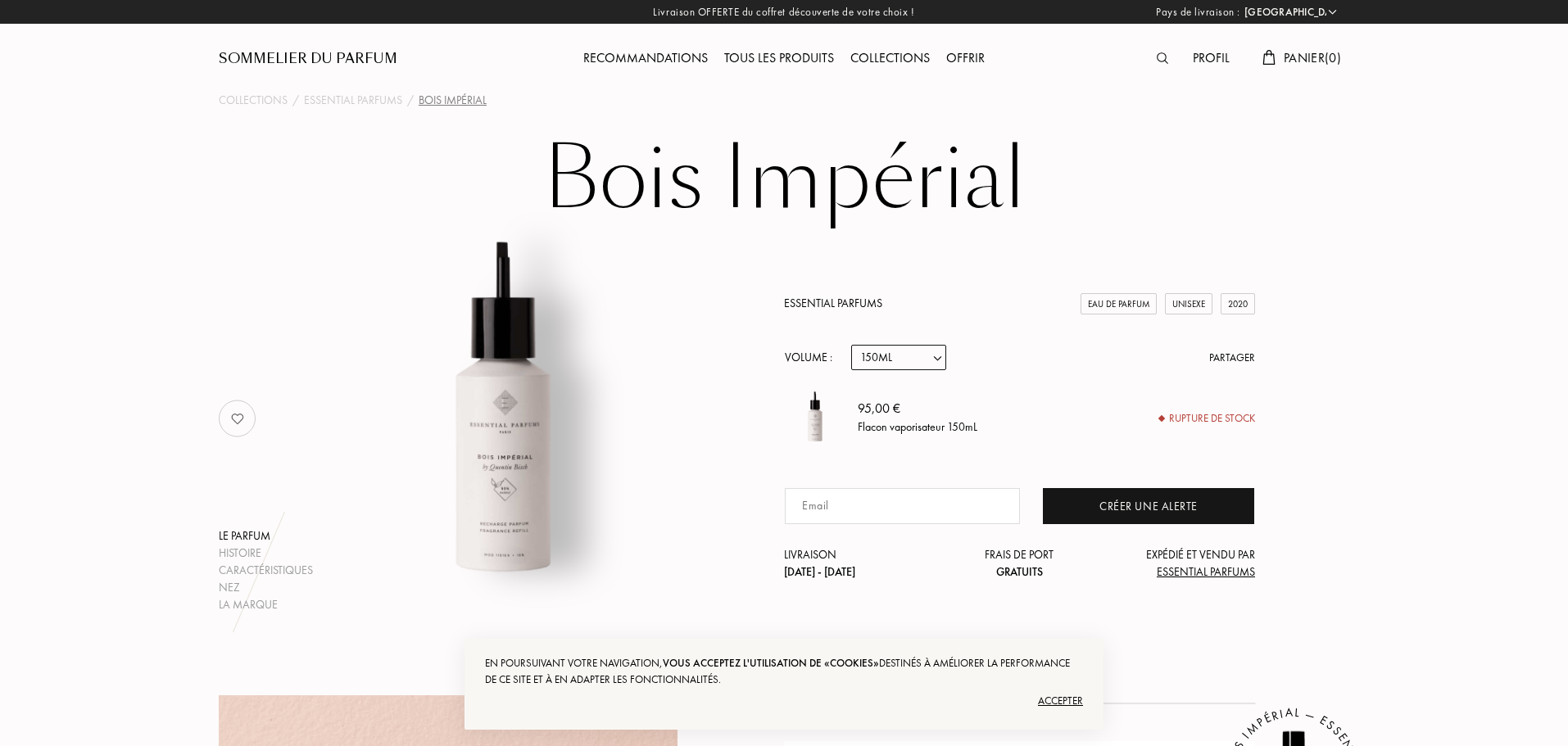
click at [920, 355] on select "Echantillon 10mL 100mL 150mL" at bounding box center [898, 358] width 95 height 25
select select "2"
click at [851, 345] on select "Echantillon 10mL 100mL 150mL" at bounding box center [898, 358] width 95 height 25
select select "2"
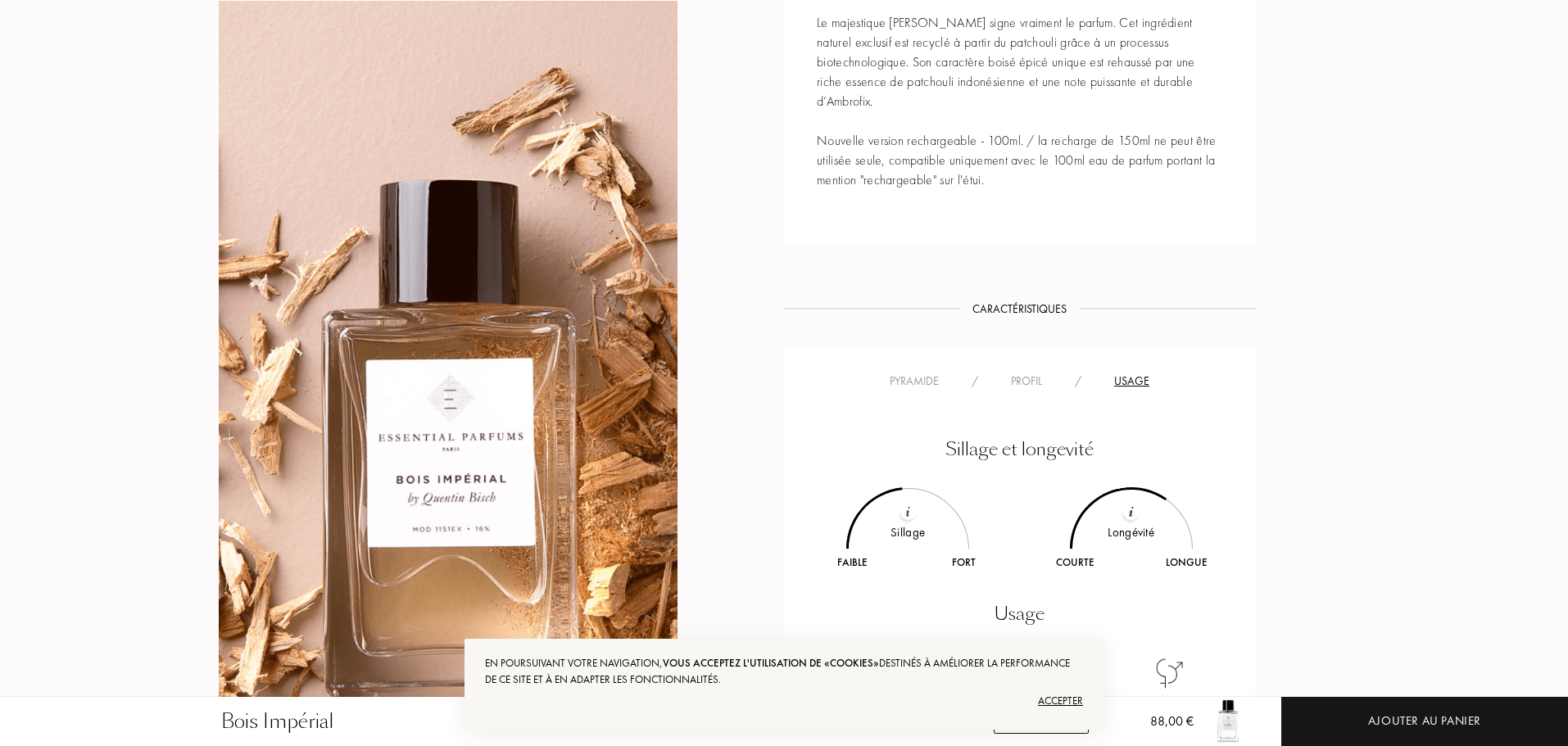
scroll to position [982, 0]
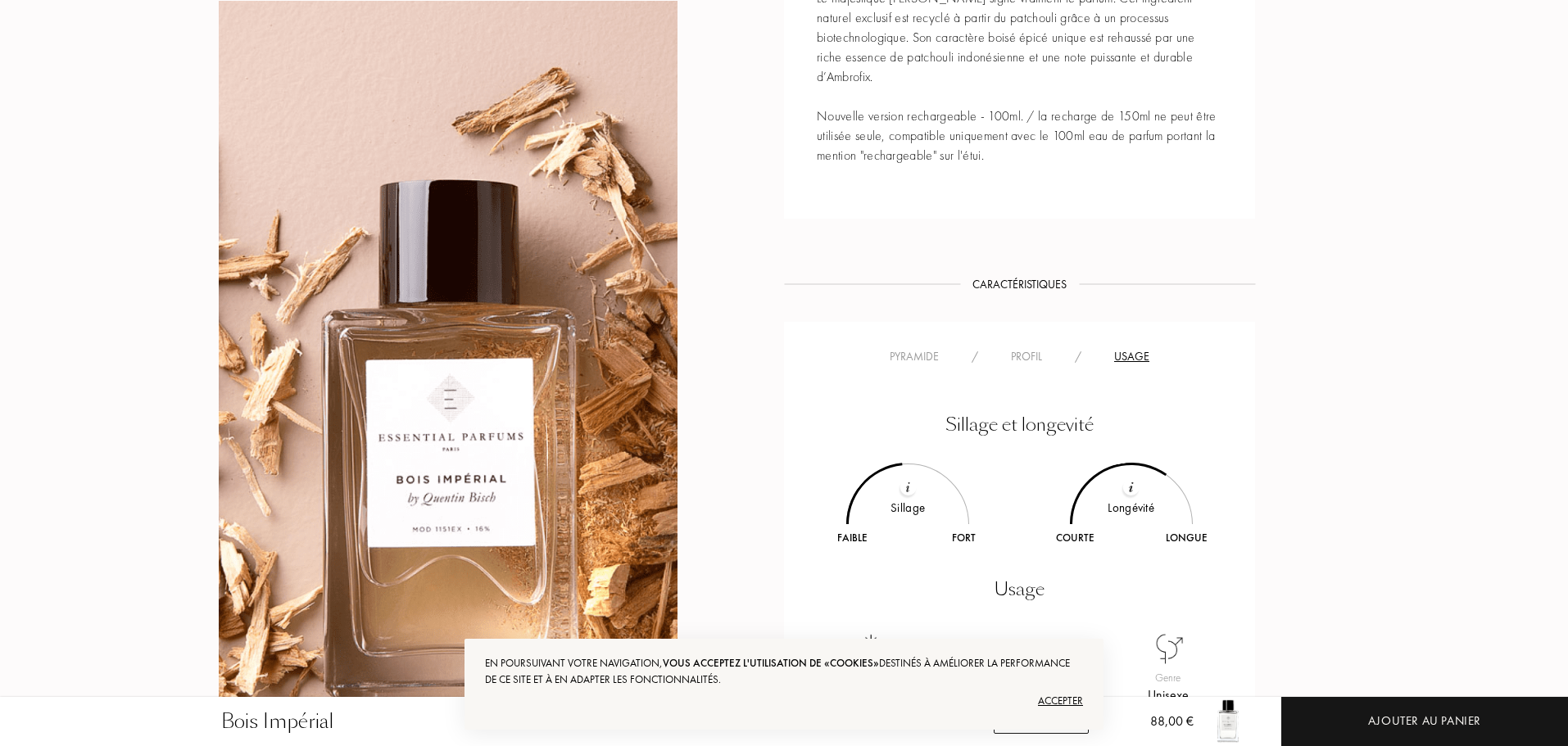
click at [1036, 355] on div "Profil" at bounding box center [1026, 357] width 64 height 18
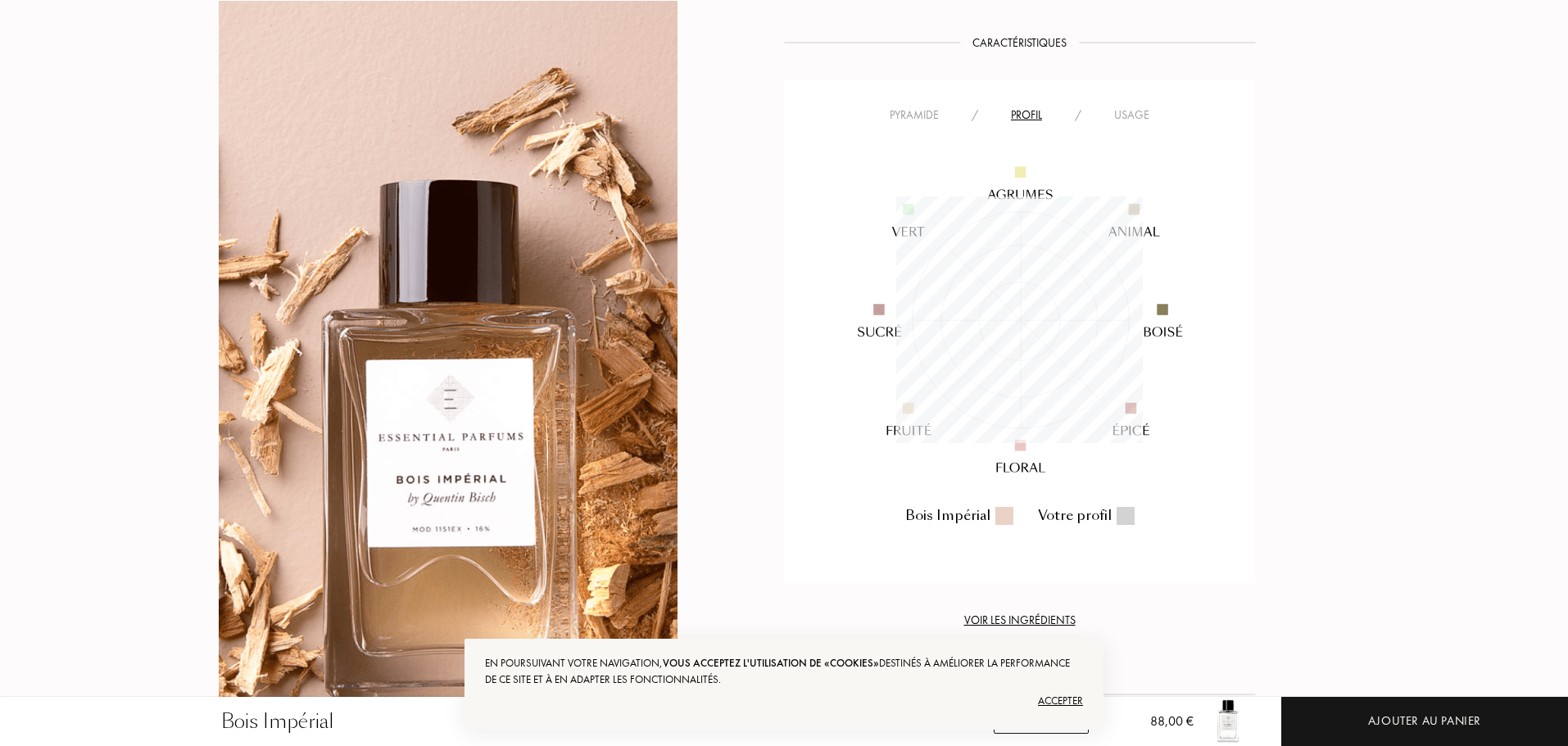
scroll to position [1228, 0]
